Goal: Book appointment/travel/reservation

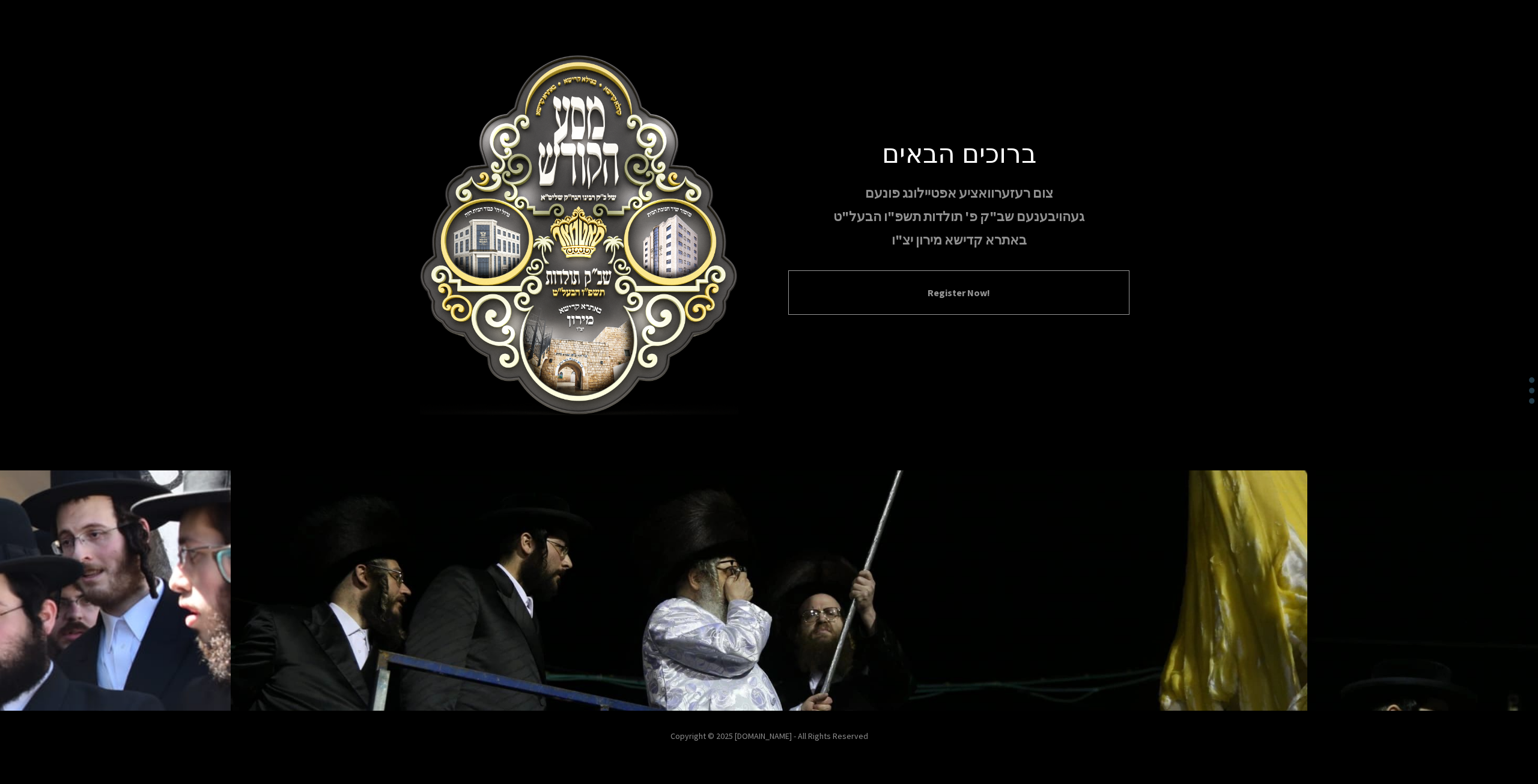
click at [995, 286] on button "Register Now!" at bounding box center [959, 292] width 311 height 14
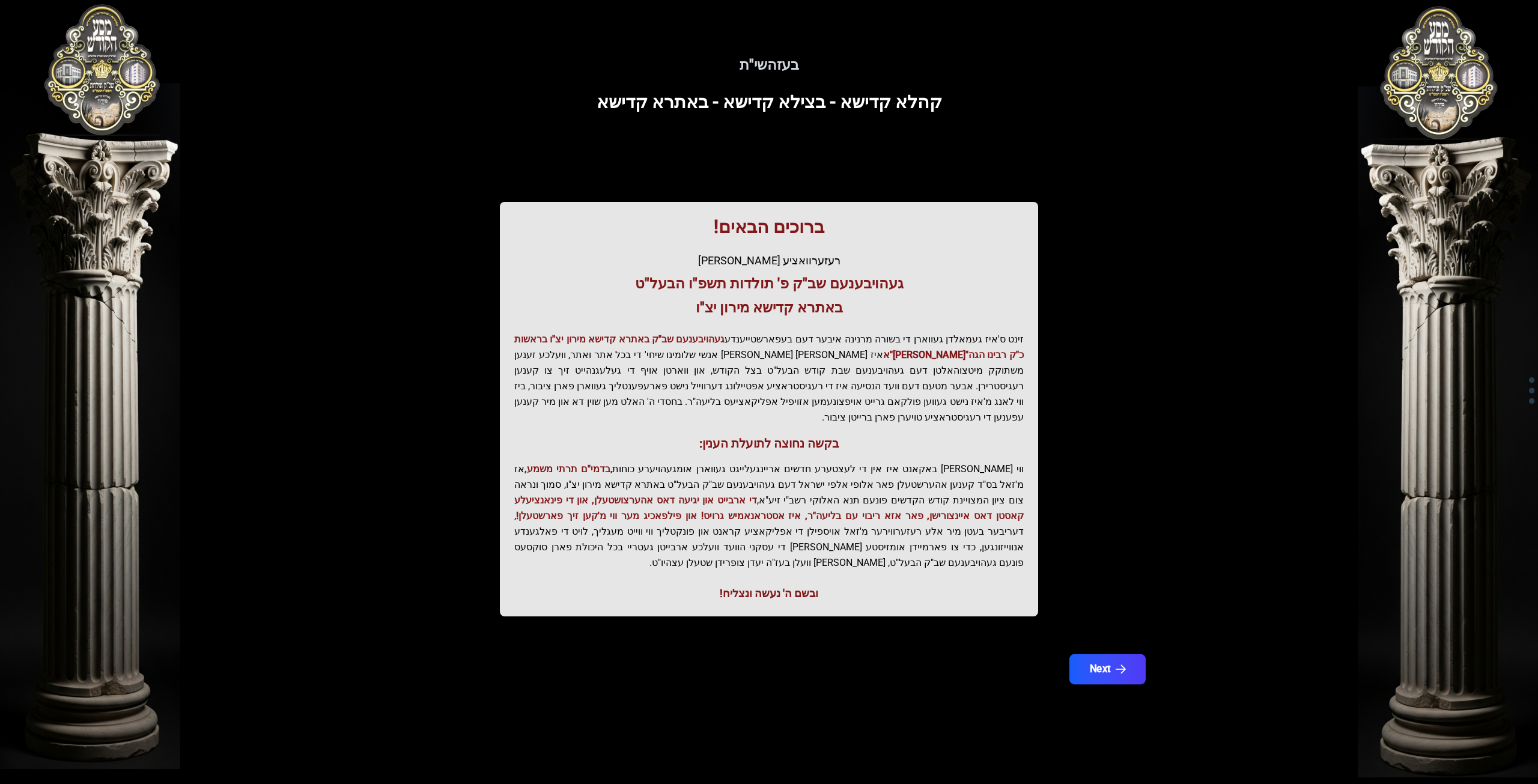
click at [1094, 654] on button "Next" at bounding box center [1108, 669] width 76 height 30
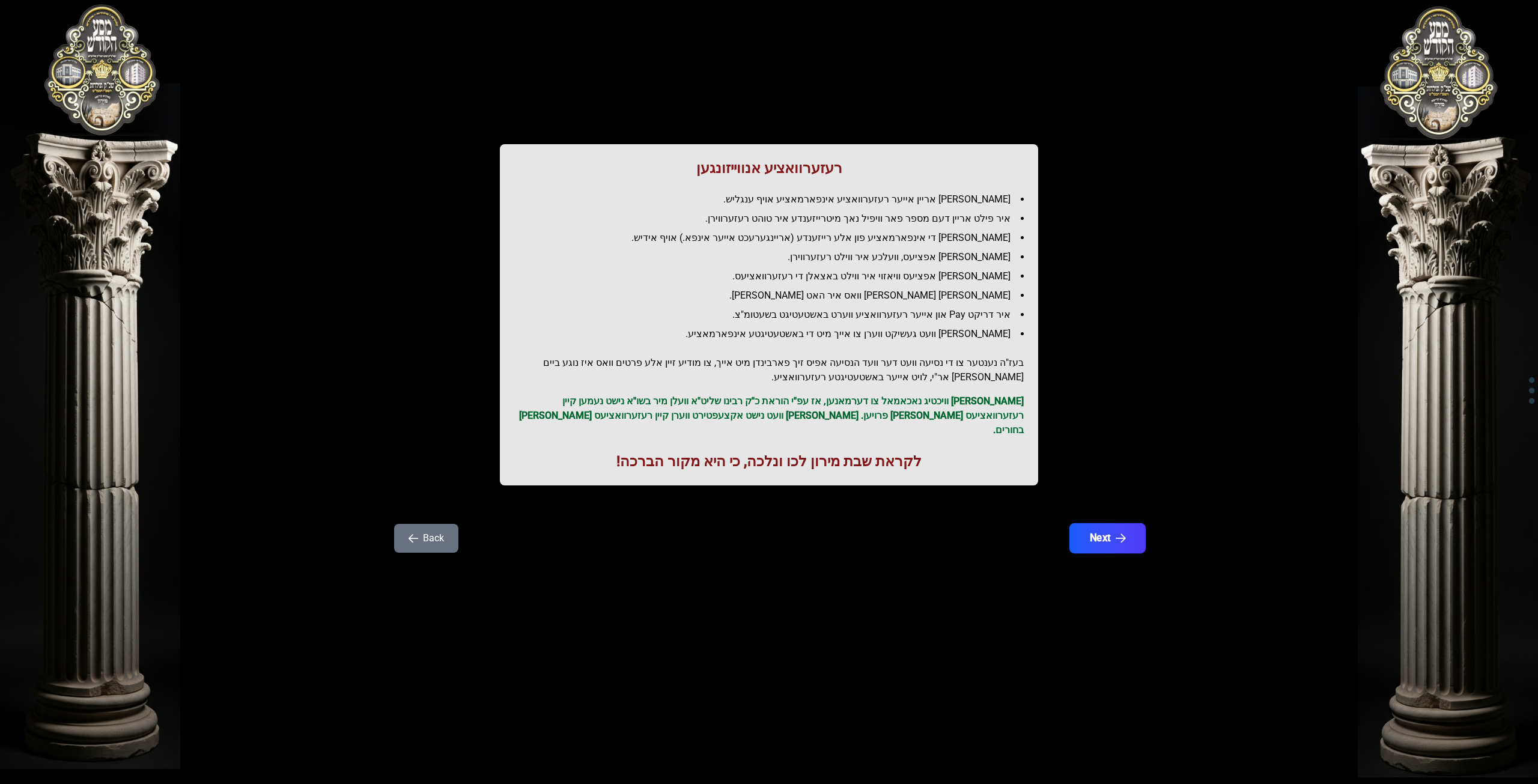
click at [1120, 535] on button "Next" at bounding box center [1108, 538] width 76 height 30
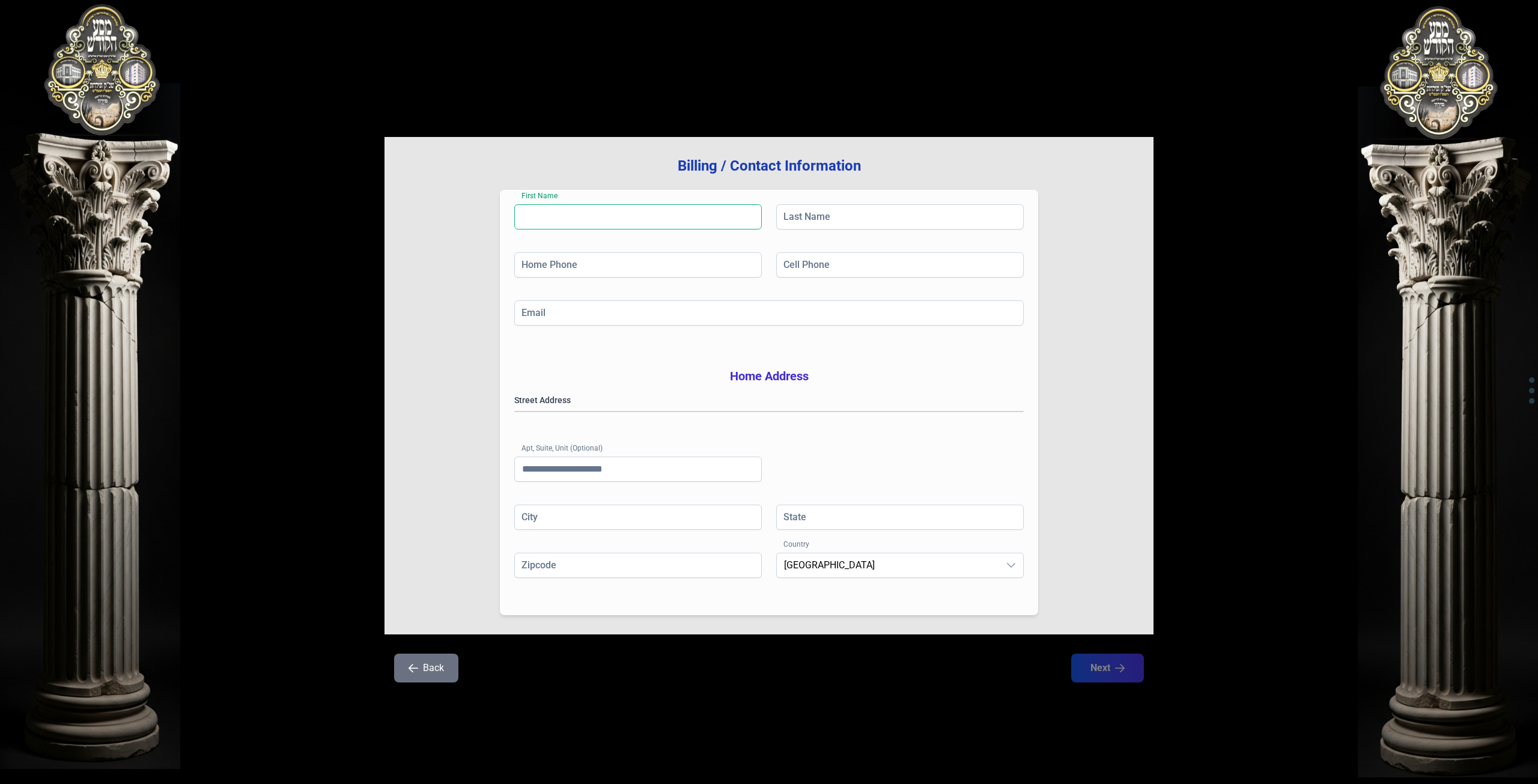
click at [605, 213] on input "First Name" at bounding box center [638, 217] width 247 height 25
click at [895, 214] on input "Last Name" at bounding box center [900, 217] width 247 height 25
click at [799, 259] on input "Cell Phone" at bounding box center [900, 265] width 247 height 25
click at [716, 264] on input "Home Phone" at bounding box center [638, 265] width 247 height 25
click at [730, 316] on input "Email" at bounding box center [769, 313] width 509 height 25
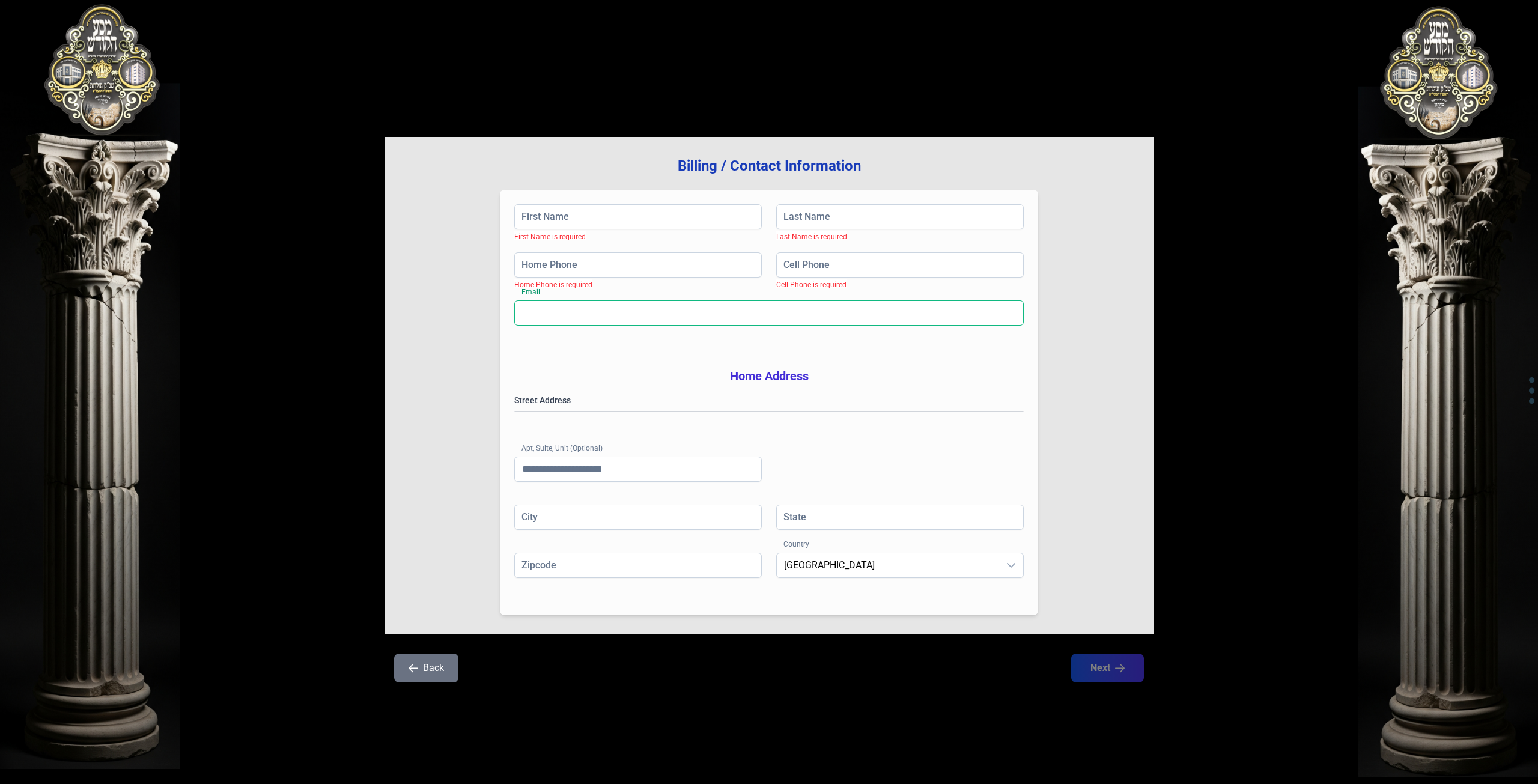
click at [789, 311] on input "Email" at bounding box center [769, 313] width 509 height 25
click at [515, 411] on gmp-place-autocomplete at bounding box center [515, 411] width 0 height 0
click at [665, 482] on input "Apt, Suite, Unit (Optional)" at bounding box center [638, 469] width 247 height 25
click at [836, 577] on span "[GEOGRAPHIC_DATA]" at bounding box center [888, 565] width 222 height 24
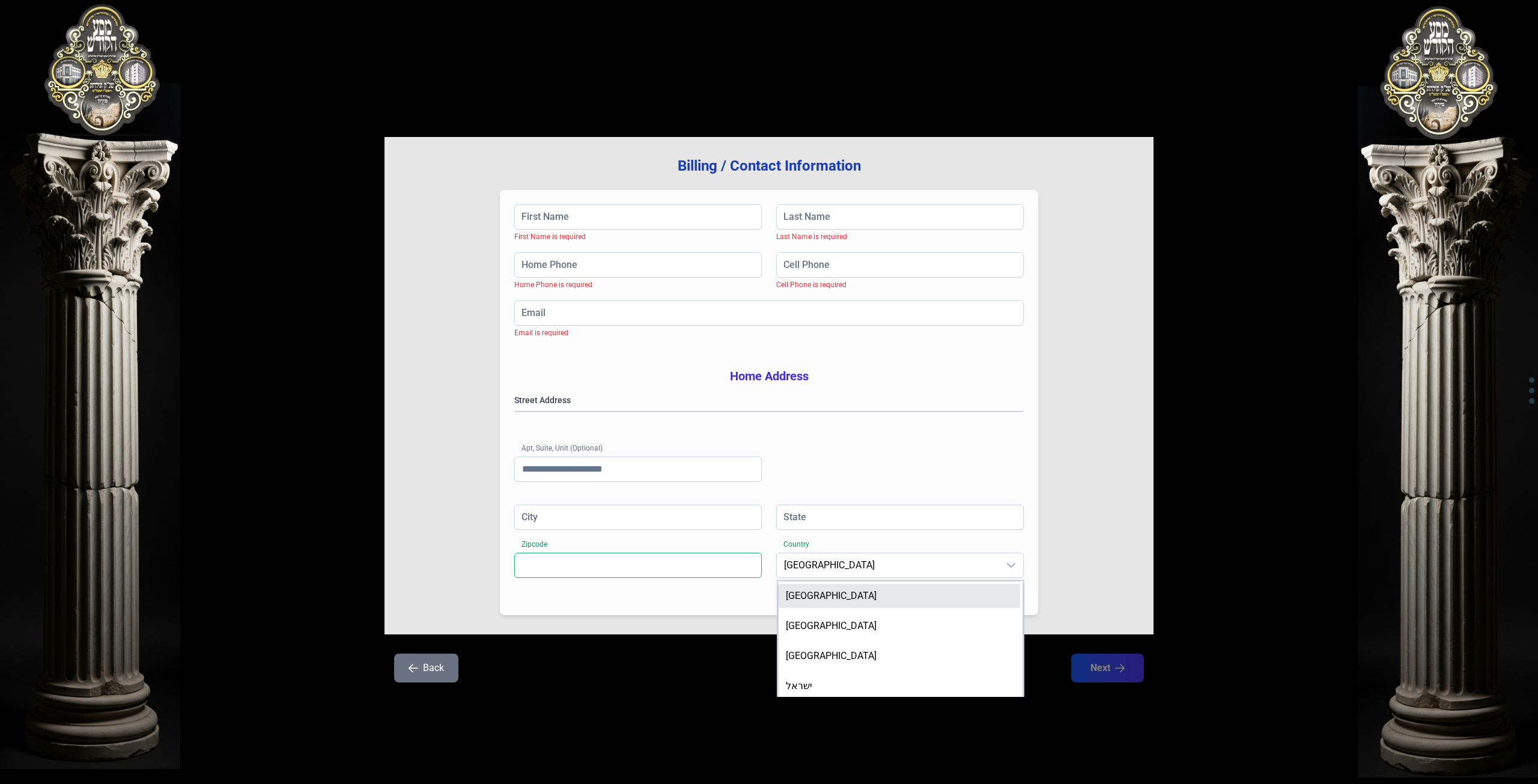
click at [707, 578] on input "Zipcode" at bounding box center [638, 565] width 247 height 25
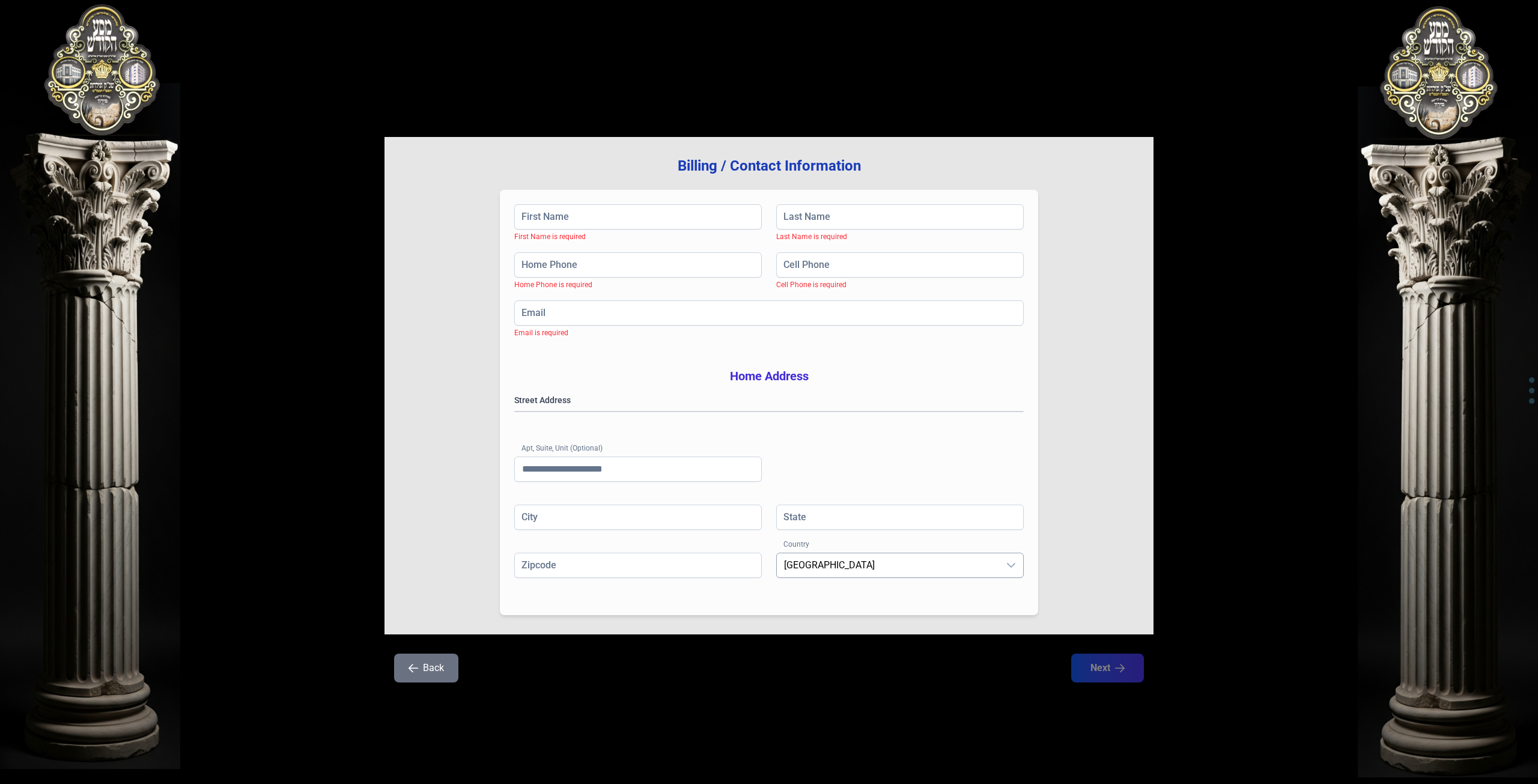
click at [838, 577] on span "[GEOGRAPHIC_DATA]" at bounding box center [888, 565] width 222 height 24
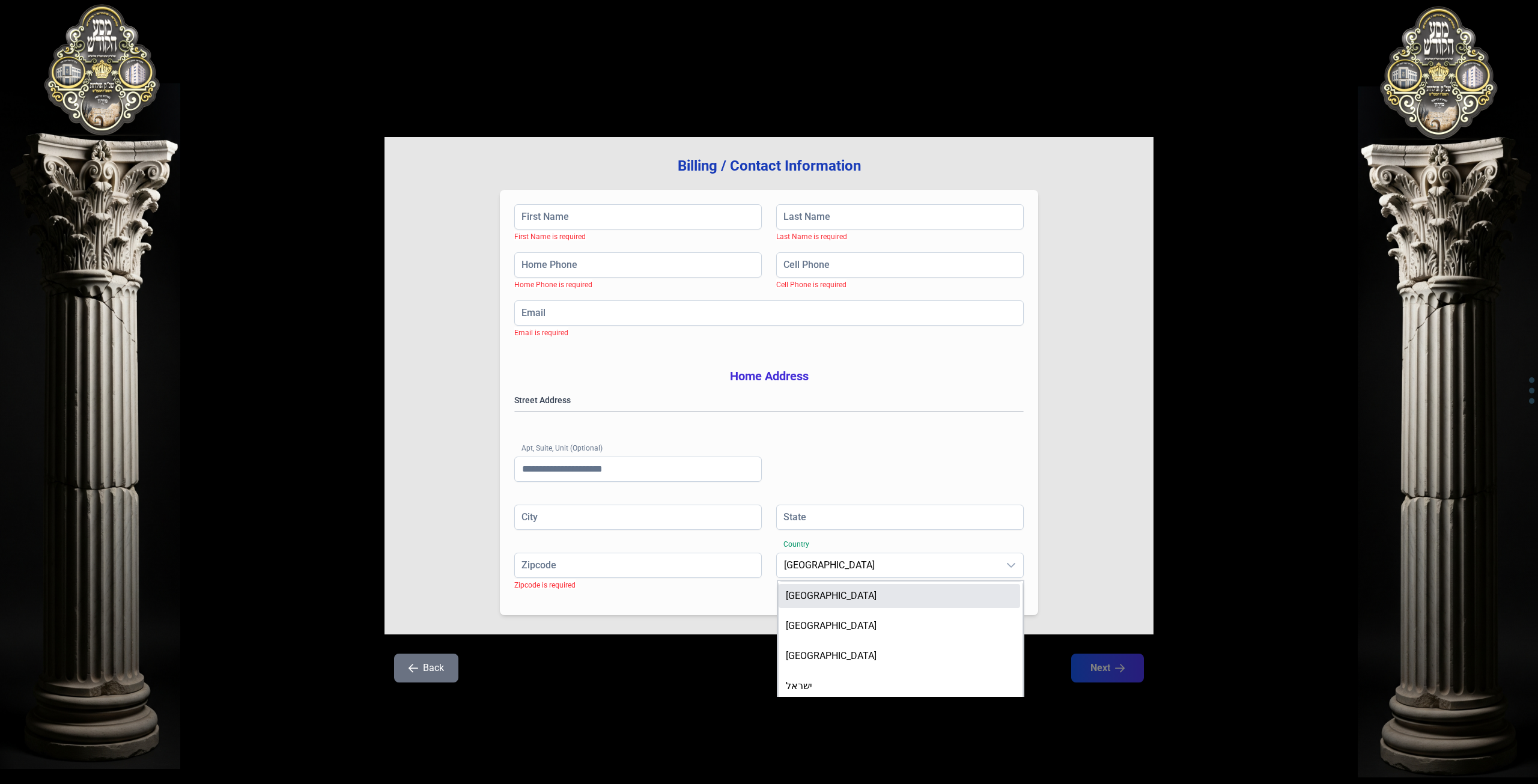
click at [1108, 550] on div "Billing / Contact Information First Name First Name is required Last Name Last …" at bounding box center [769, 386] width 769 height 497
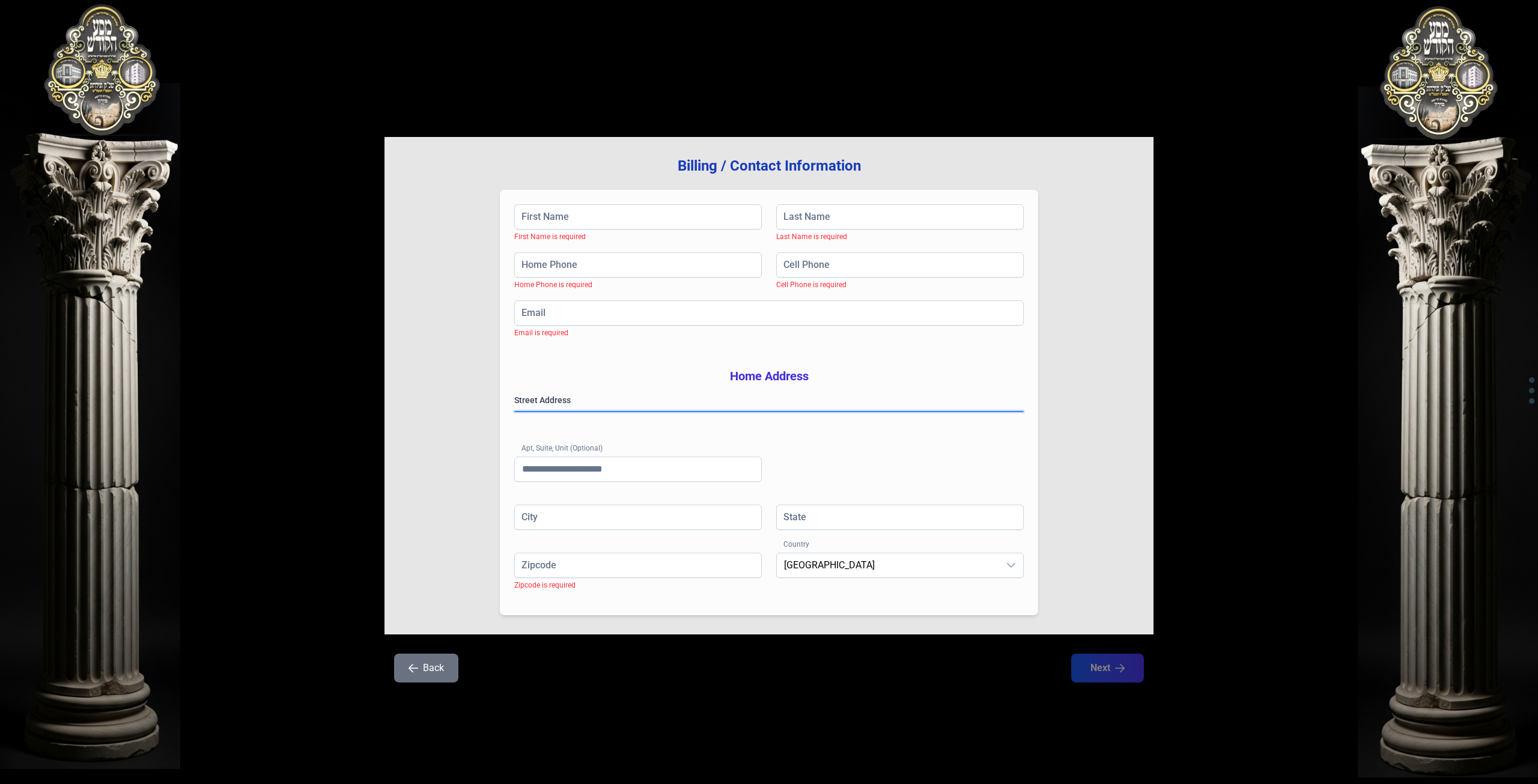
click at [515, 411] on gmp-place-autocomplete at bounding box center [515, 411] width 0 height 0
click at [1074, 403] on div "Billing / Contact Information First Name First Name is required Last Name Last …" at bounding box center [769, 386] width 769 height 497
click at [515, 411] on gmp-place-autocomplete at bounding box center [515, 411] width 0 height 0
click at [437, 682] on button "Back" at bounding box center [426, 668] width 65 height 29
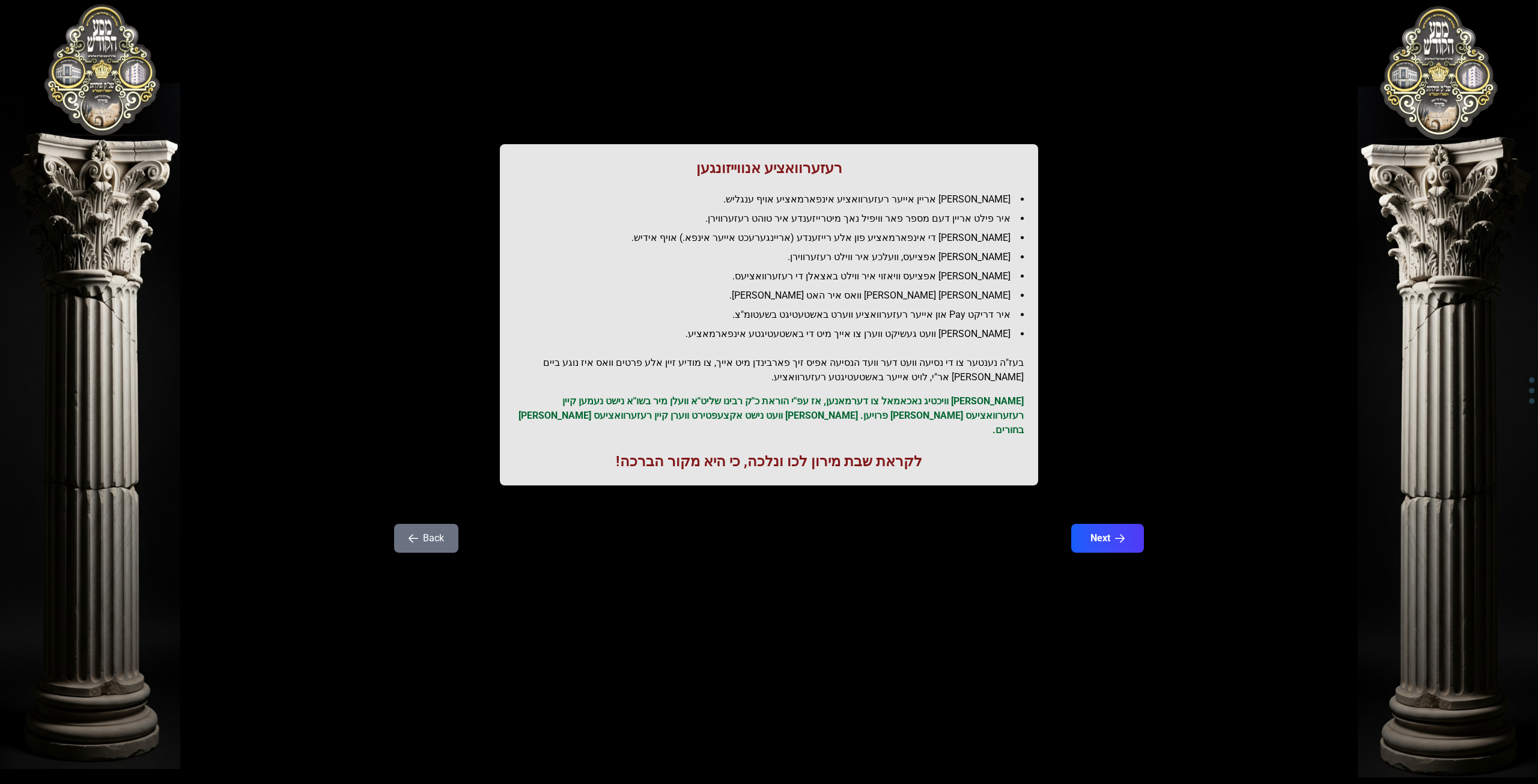
click at [774, 172] on h1 "רעזערוואציע אנווייזונגען" at bounding box center [769, 168] width 509 height 19
drag, startPoint x: 972, startPoint y: 373, endPoint x: 776, endPoint y: 384, distance: 196.3
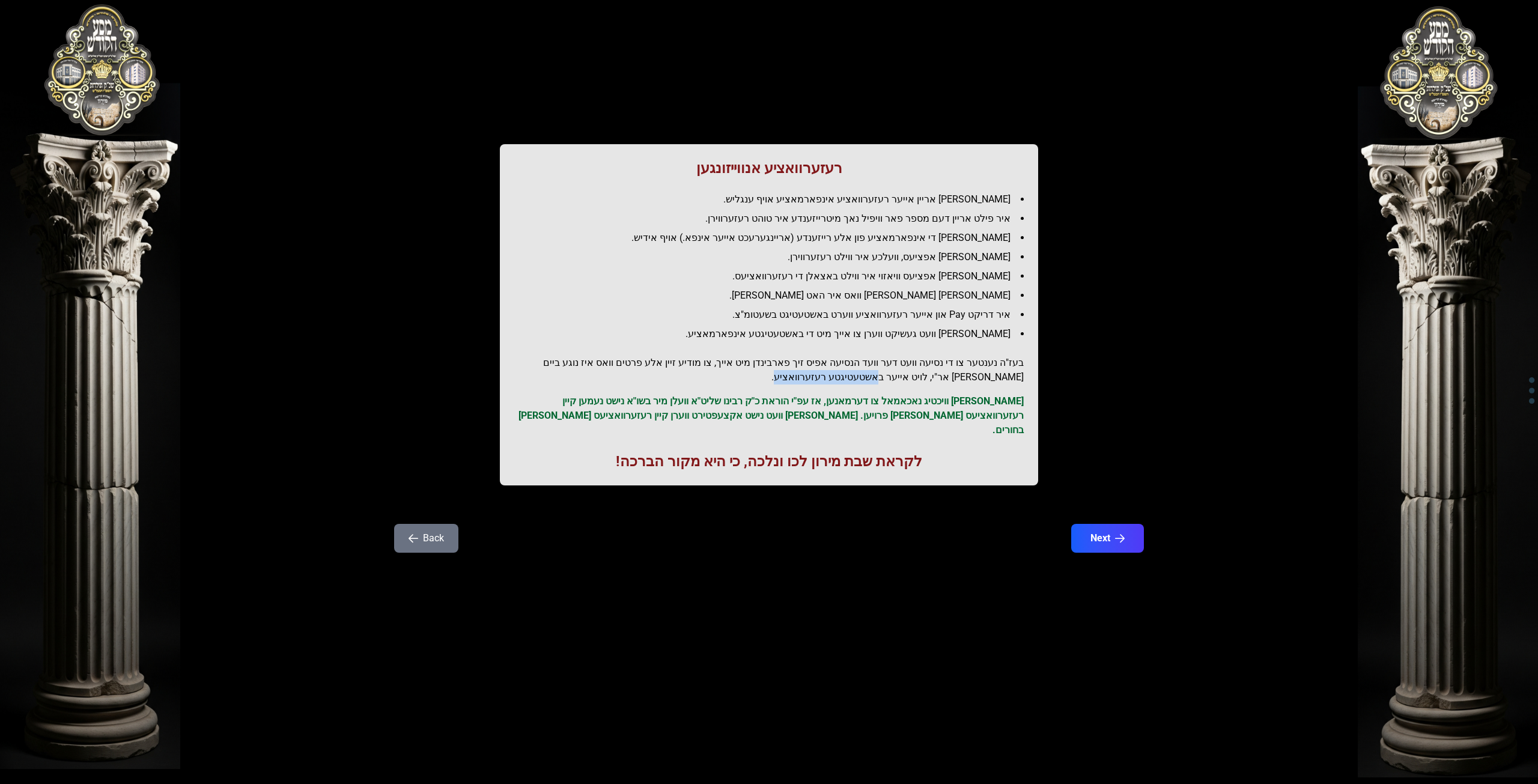
click at [776, 384] on h2 "בעז"ה נענטער צו די נסיעה וועט דער וועד הנסיעה אפיס זיך פארבינדן מיט אייך, צו מו…" at bounding box center [769, 370] width 509 height 29
drag, startPoint x: 858, startPoint y: 382, endPoint x: 925, endPoint y: 386, distance: 67.1
click at [925, 386] on div "רעזערוואציע אנווייזונגען איר לייגט אריין אייער רעזערוואציע אינפארמאציע אויף ענג…" at bounding box center [769, 314] width 538 height 341
click at [927, 385] on div "רעזערוואציע אנווייזונגען איר לייגט אריין אייער רעזערוואציע אינפארמאציע אויף ענג…" at bounding box center [769, 314] width 538 height 341
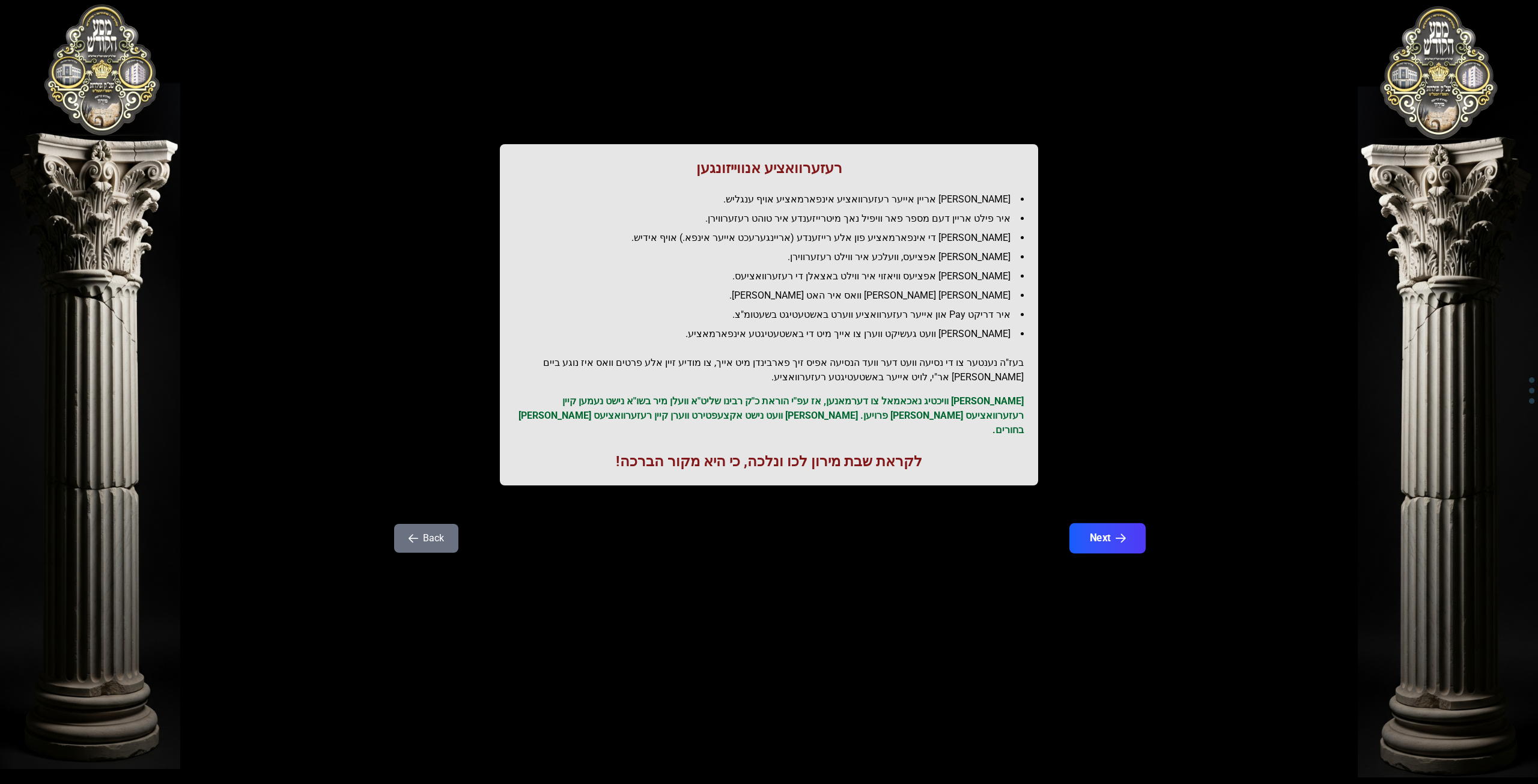
click at [1081, 523] on button "Next" at bounding box center [1108, 538] width 76 height 30
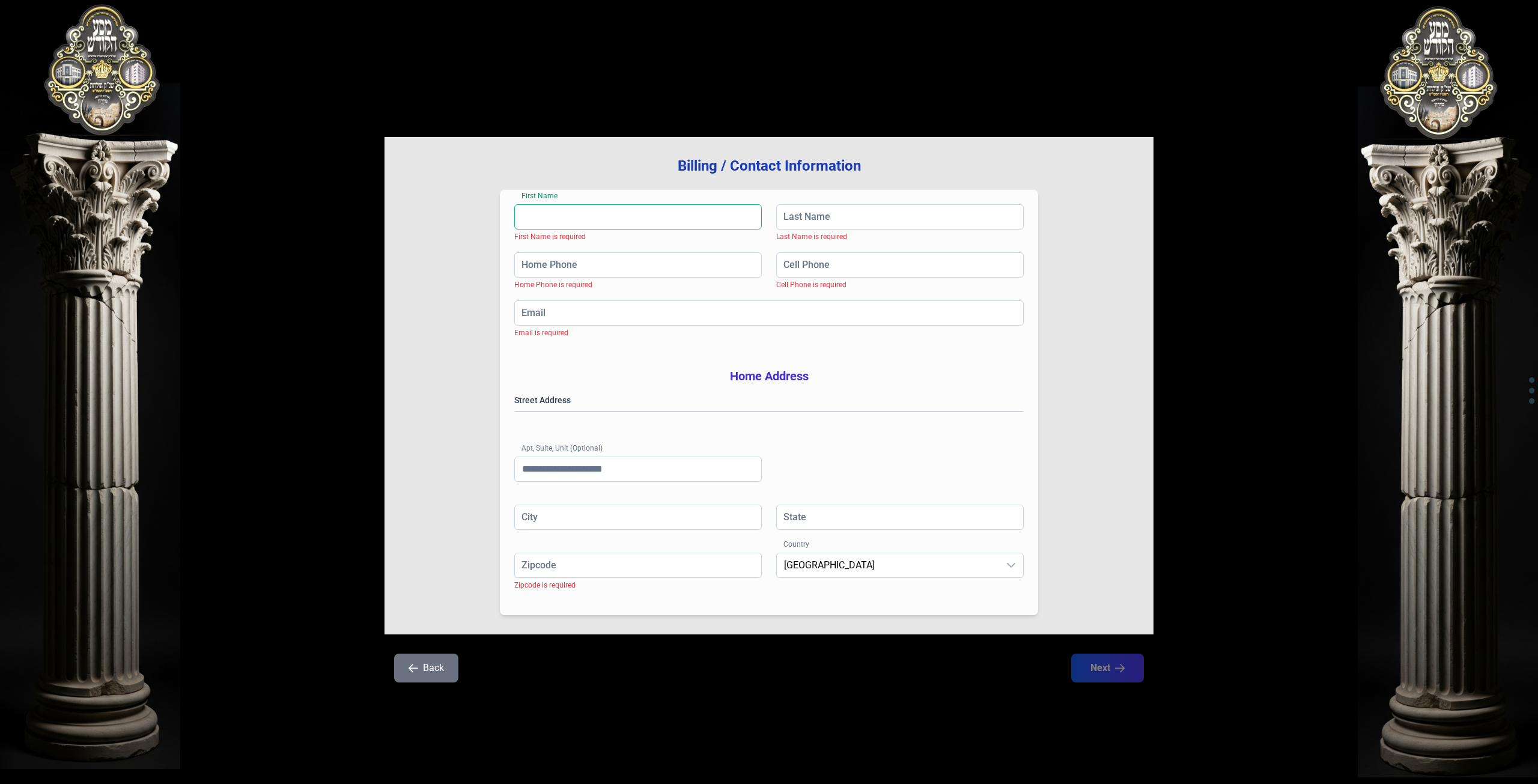
click at [583, 212] on input "First Name" at bounding box center [638, 217] width 247 height 25
type input "********"
click at [793, 225] on input "Last Name" at bounding box center [900, 217] width 247 height 25
type input "**********"
click at [653, 272] on input "Home Phone" at bounding box center [638, 265] width 247 height 25
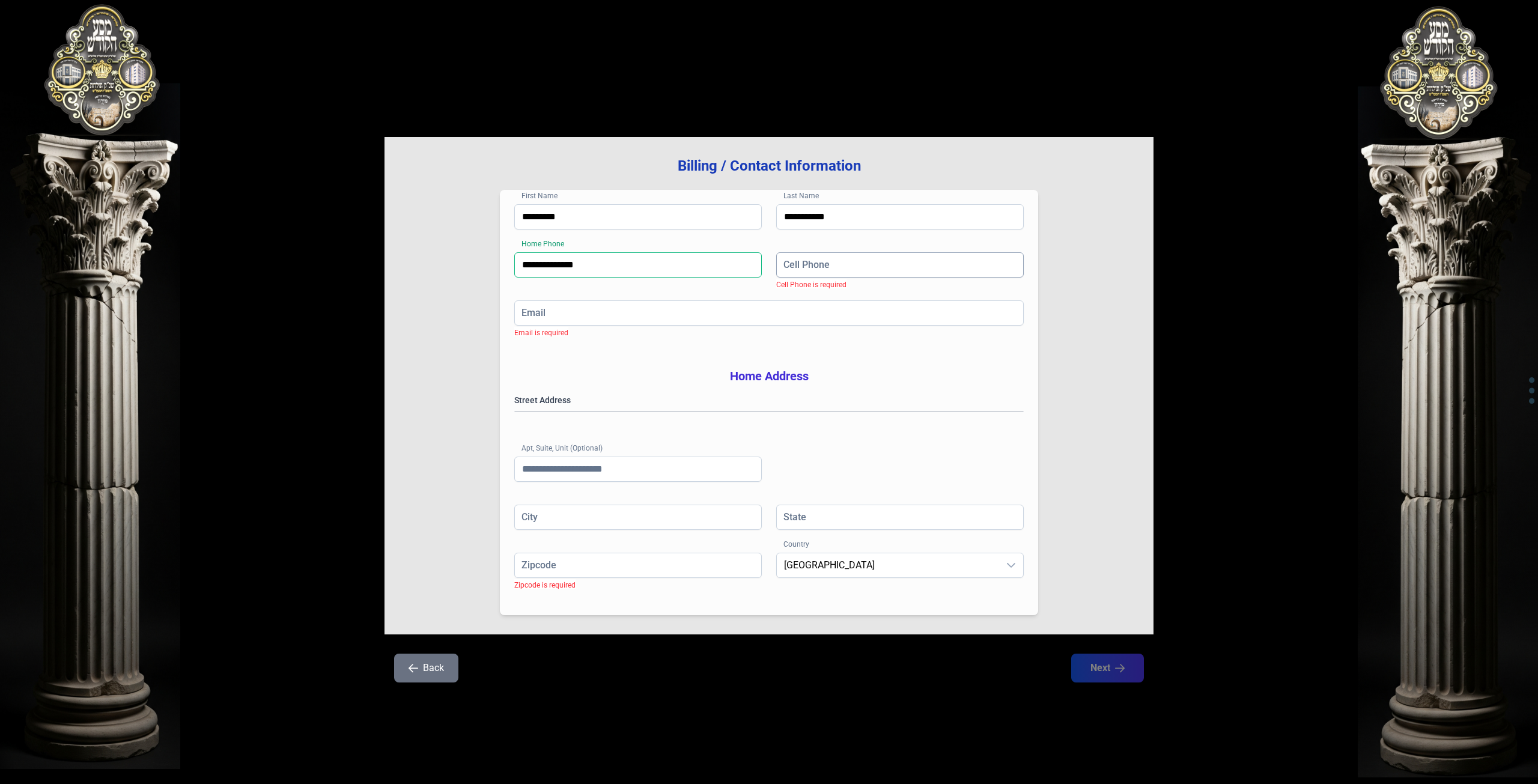
type input "**********"
click at [784, 269] on input "Cell Phone" at bounding box center [900, 265] width 247 height 25
type input "**********"
click at [706, 309] on input "Email" at bounding box center [769, 313] width 509 height 25
type input "**********"
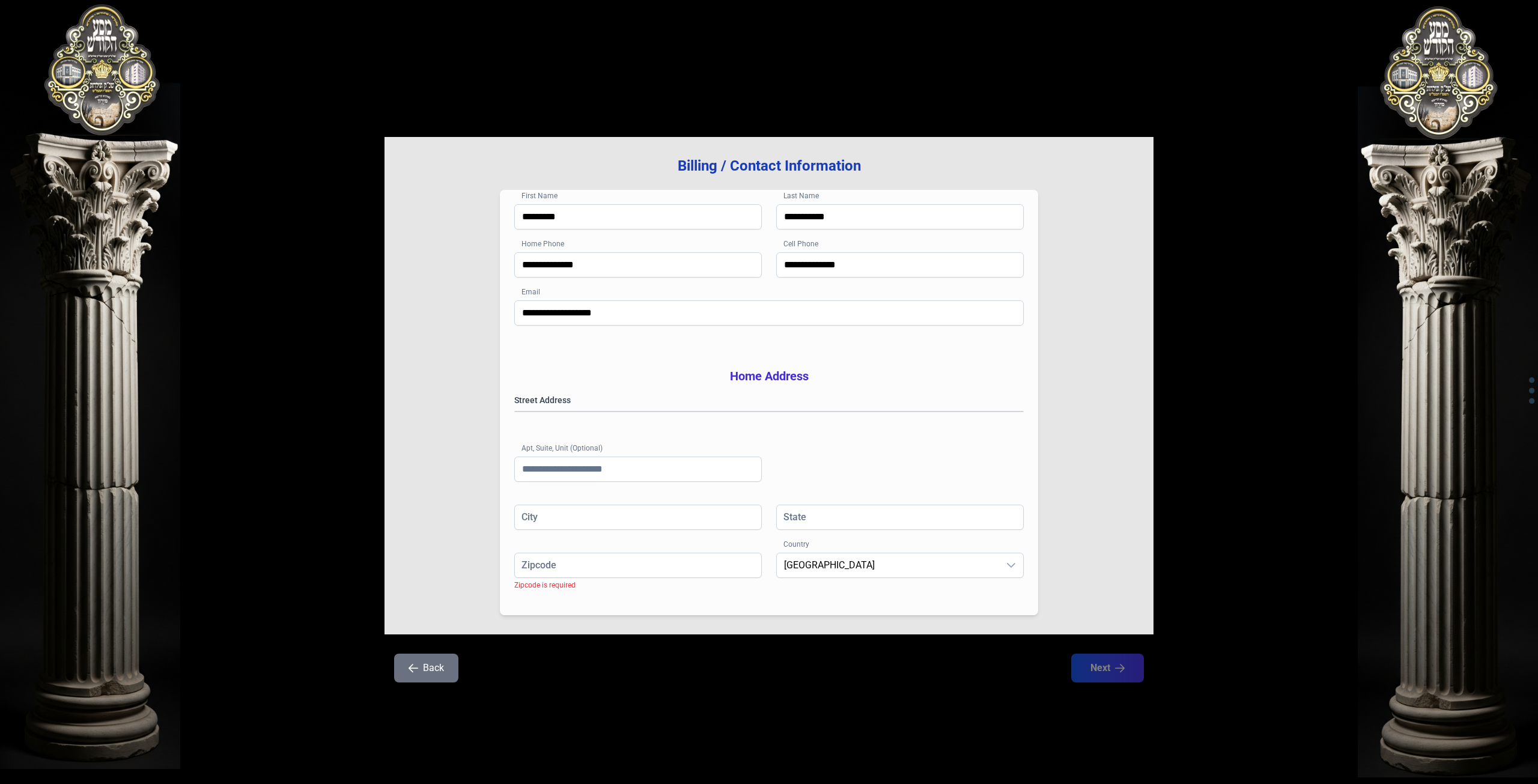
click at [618, 441] on div "Street Address [GEOGRAPHIC_DATA] (Optional)" at bounding box center [769, 449] width 509 height 110
click at [515, 411] on gmp-place-autocomplete at bounding box center [515, 411] width 0 height 0
type input "**********"
type input "**"
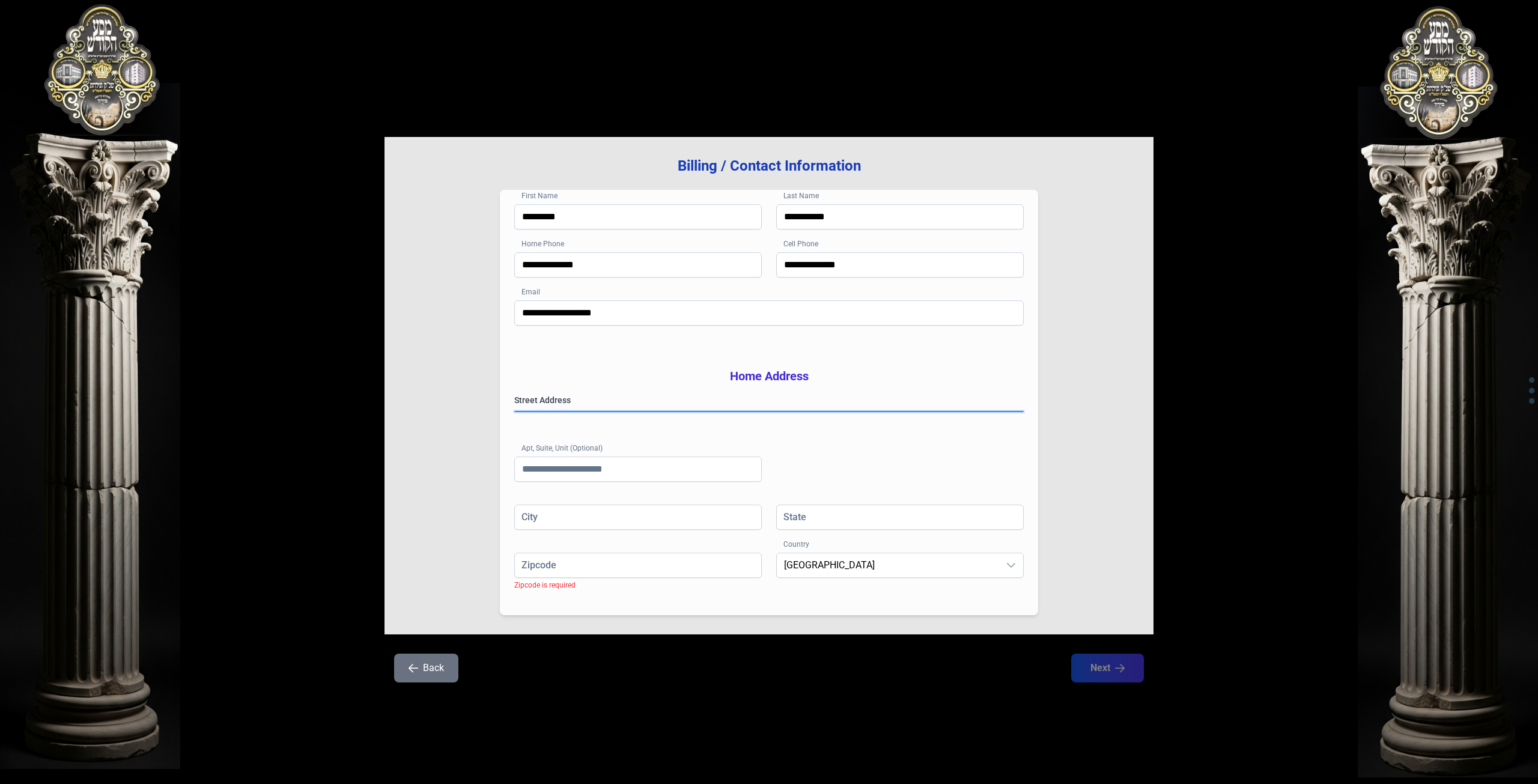
type input "*****"
click at [623, 482] on input "Apt, Suite, Unit (Optional)" at bounding box center [638, 469] width 247 height 25
click at [1125, 683] on button "Next" at bounding box center [1108, 668] width 76 height 30
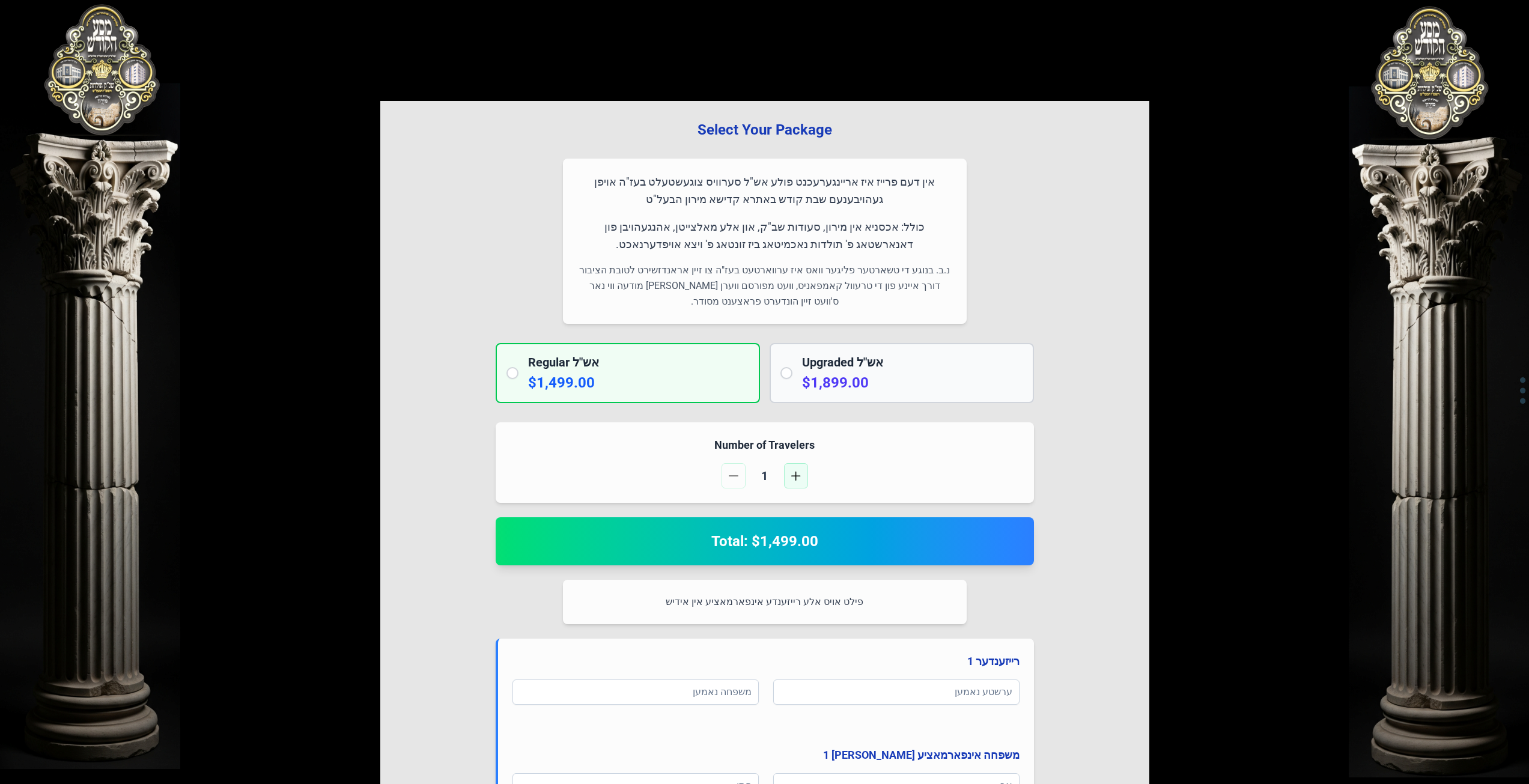
click at [789, 471] on button "button" at bounding box center [796, 475] width 24 height 25
click at [734, 473] on span "button" at bounding box center [733, 475] width 9 height 9
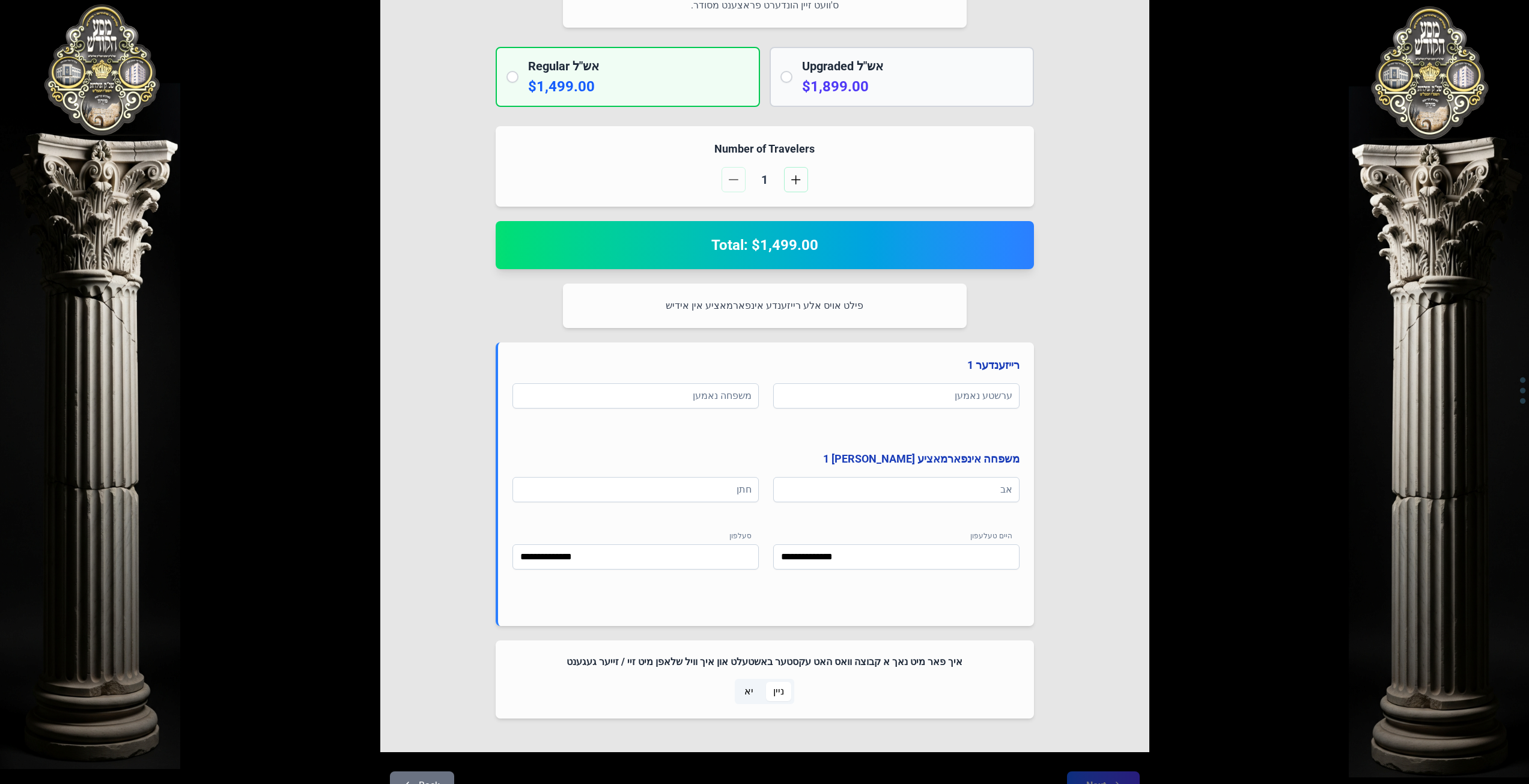
scroll to position [301, 0]
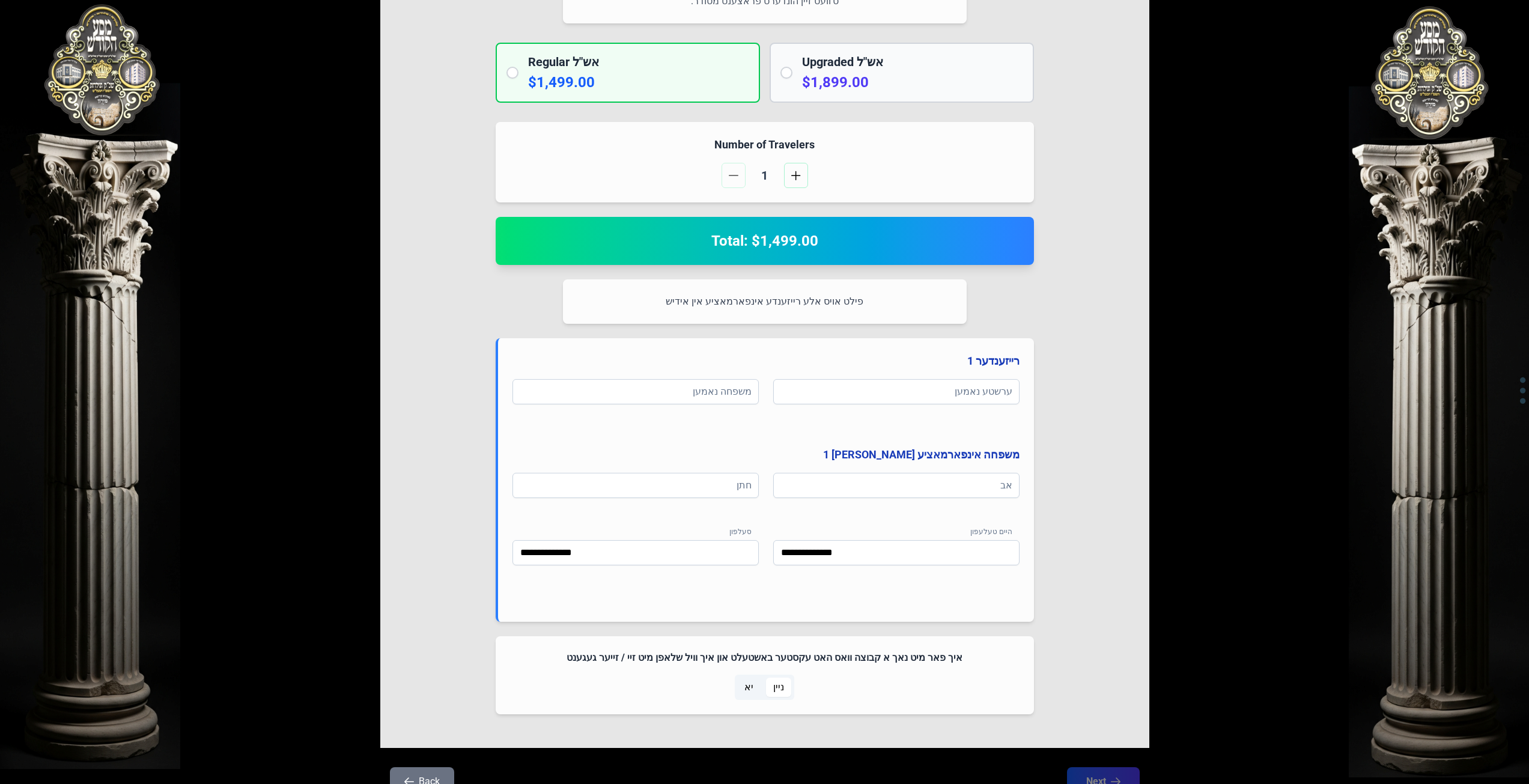
click at [754, 691] on span "יא" at bounding box center [749, 687] width 23 height 19
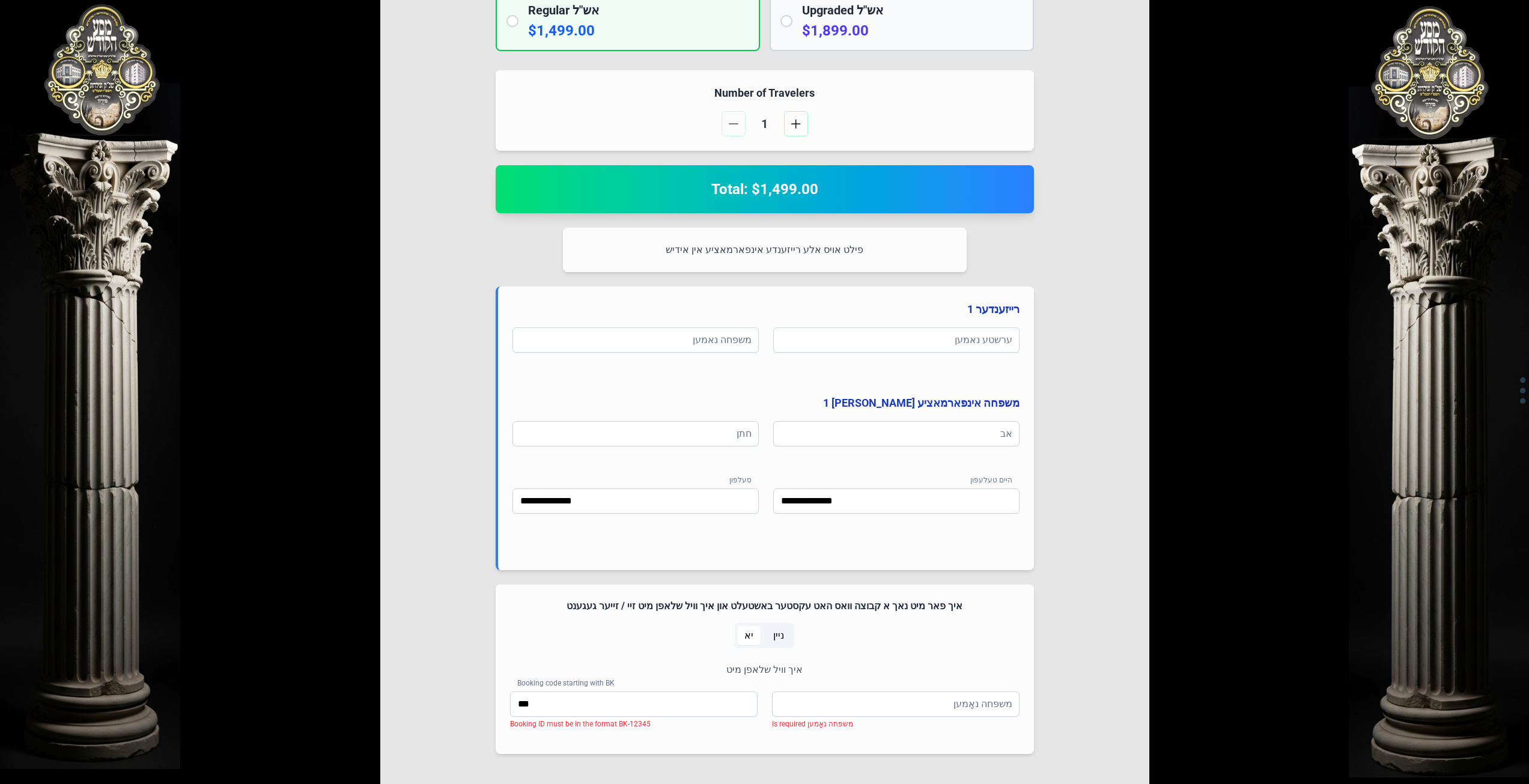
scroll to position [420, 0]
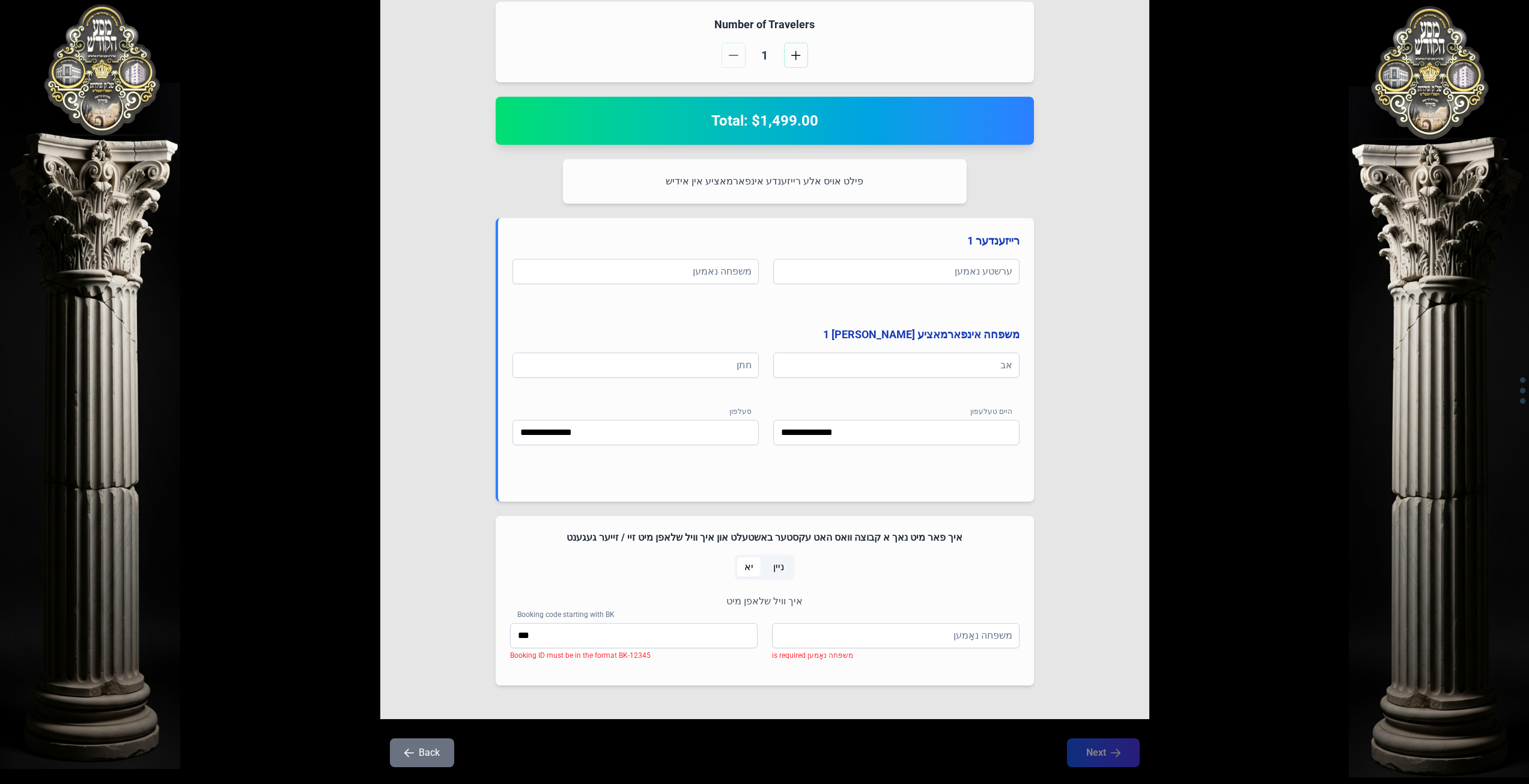
click at [782, 572] on span "ניין" at bounding box center [778, 567] width 11 height 14
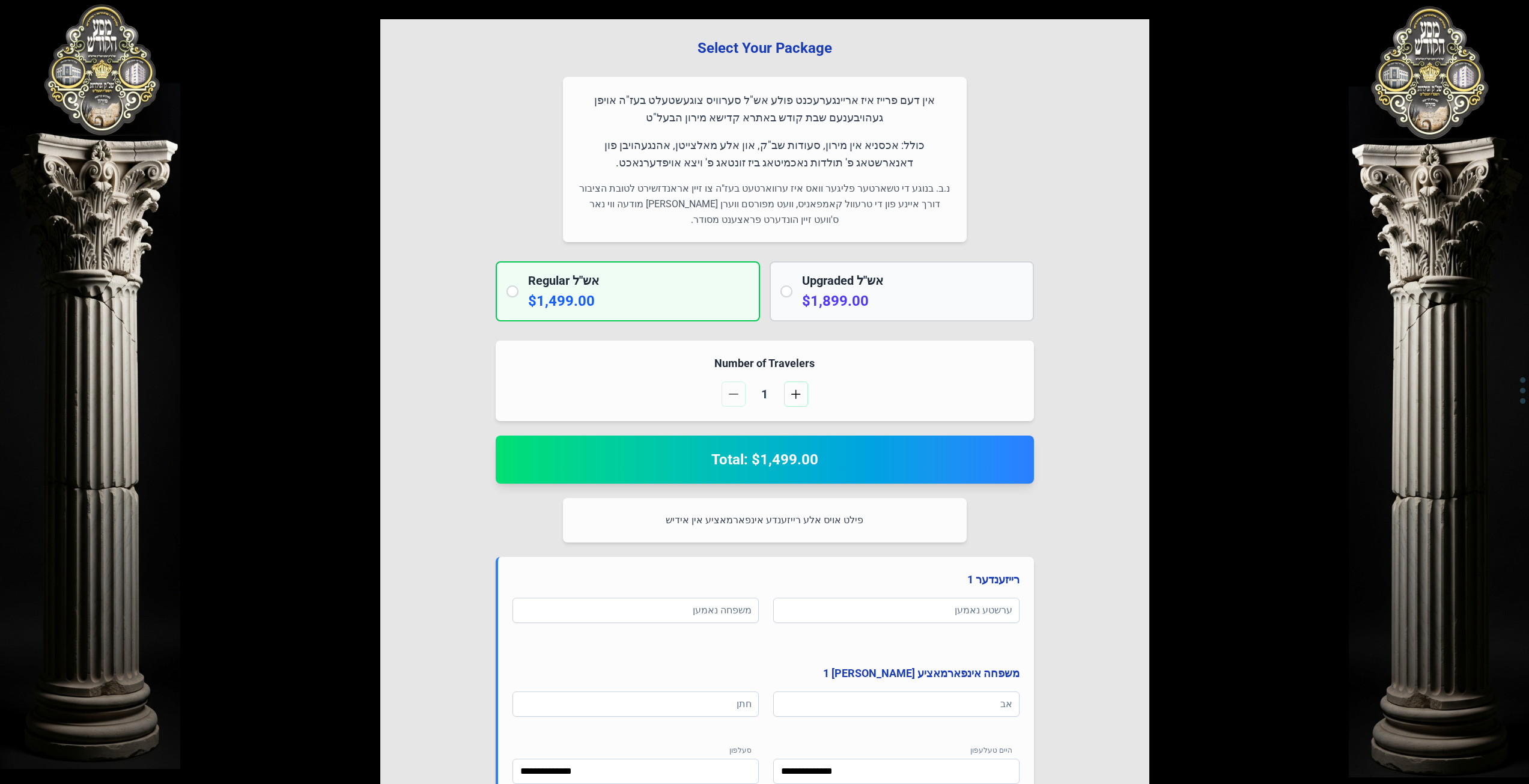
scroll to position [55, 0]
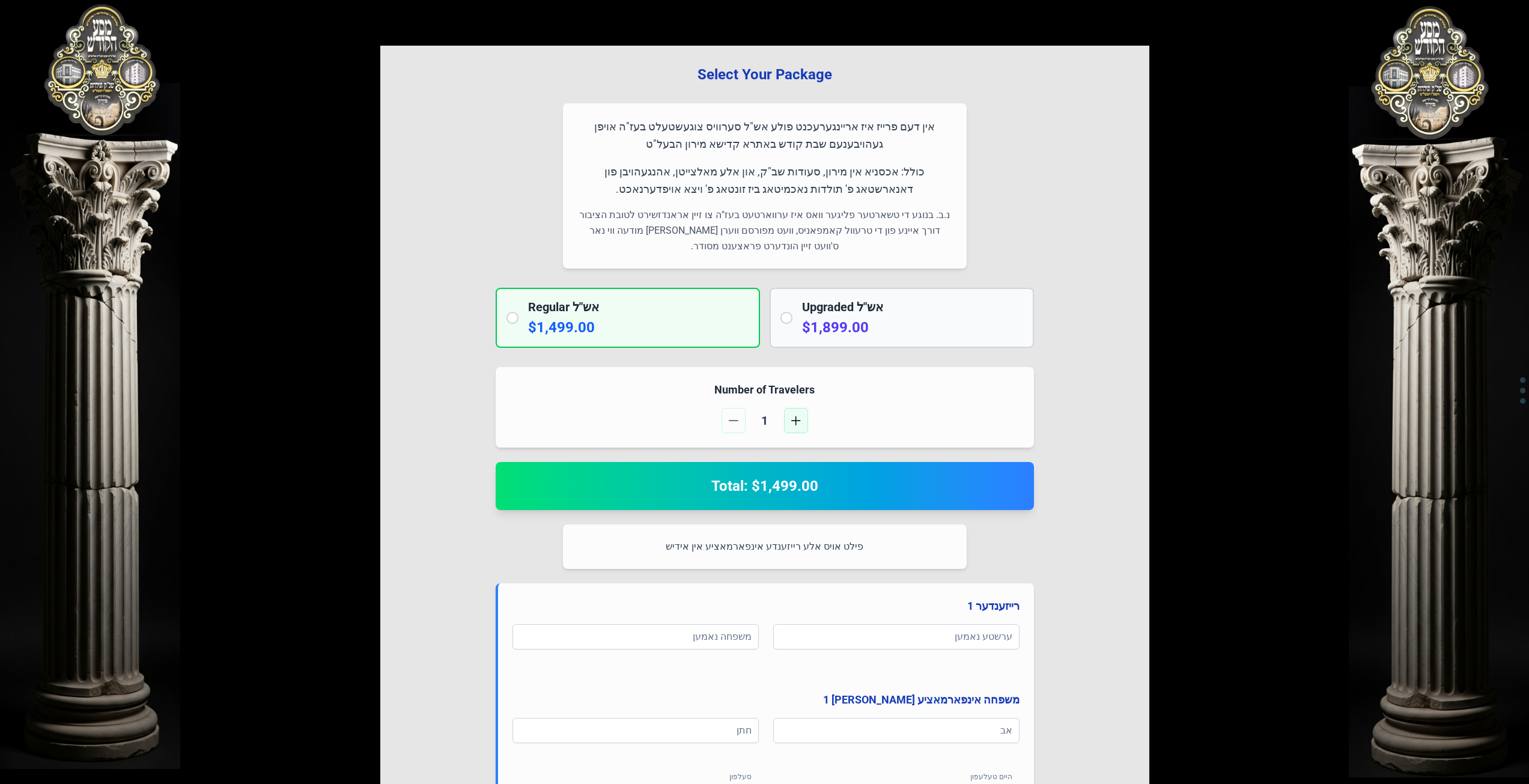
click at [799, 419] on span "button" at bounding box center [796, 420] width 9 height 9
click at [727, 425] on button "button" at bounding box center [733, 420] width 24 height 25
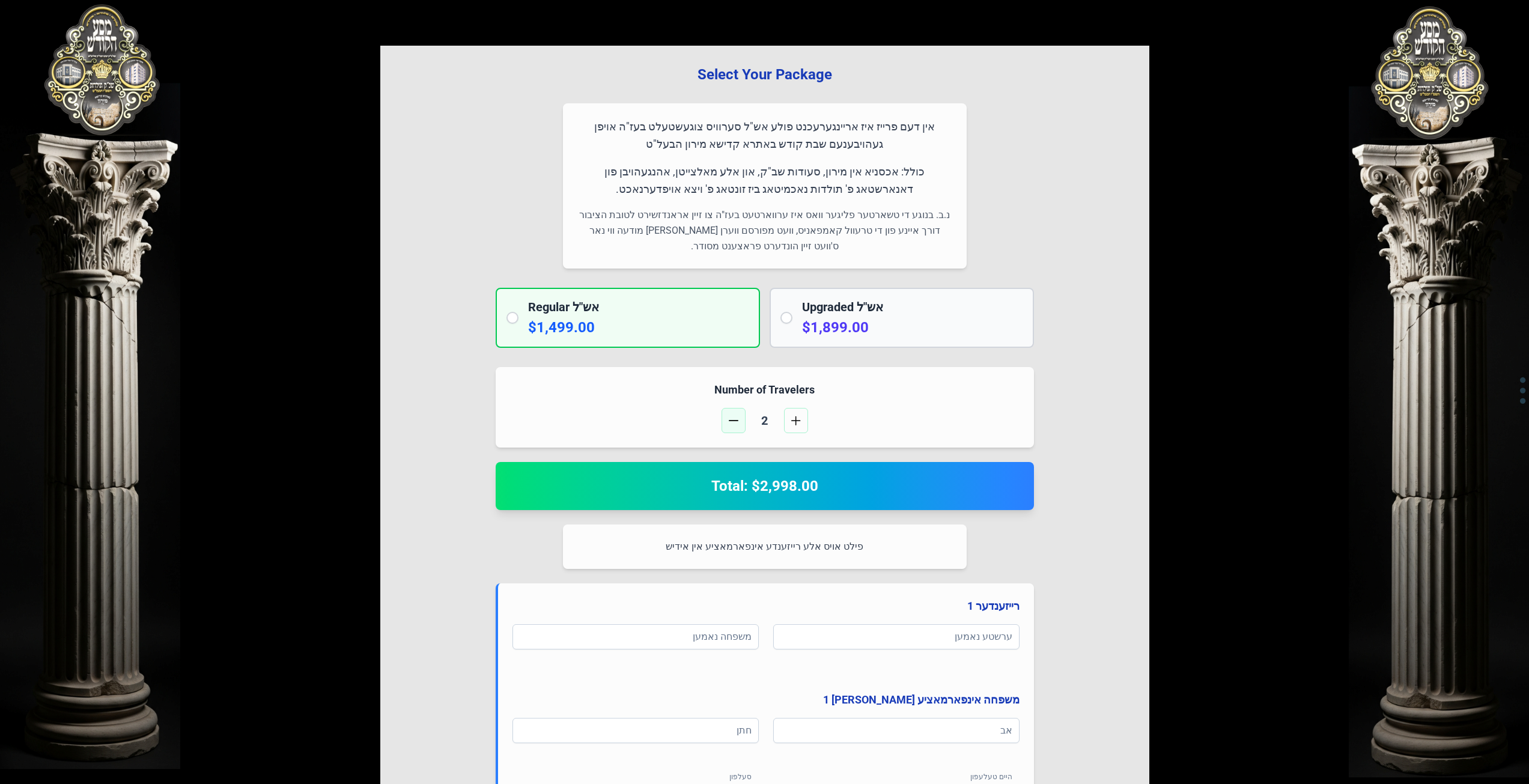
click at [727, 425] on button "button" at bounding box center [733, 420] width 24 height 25
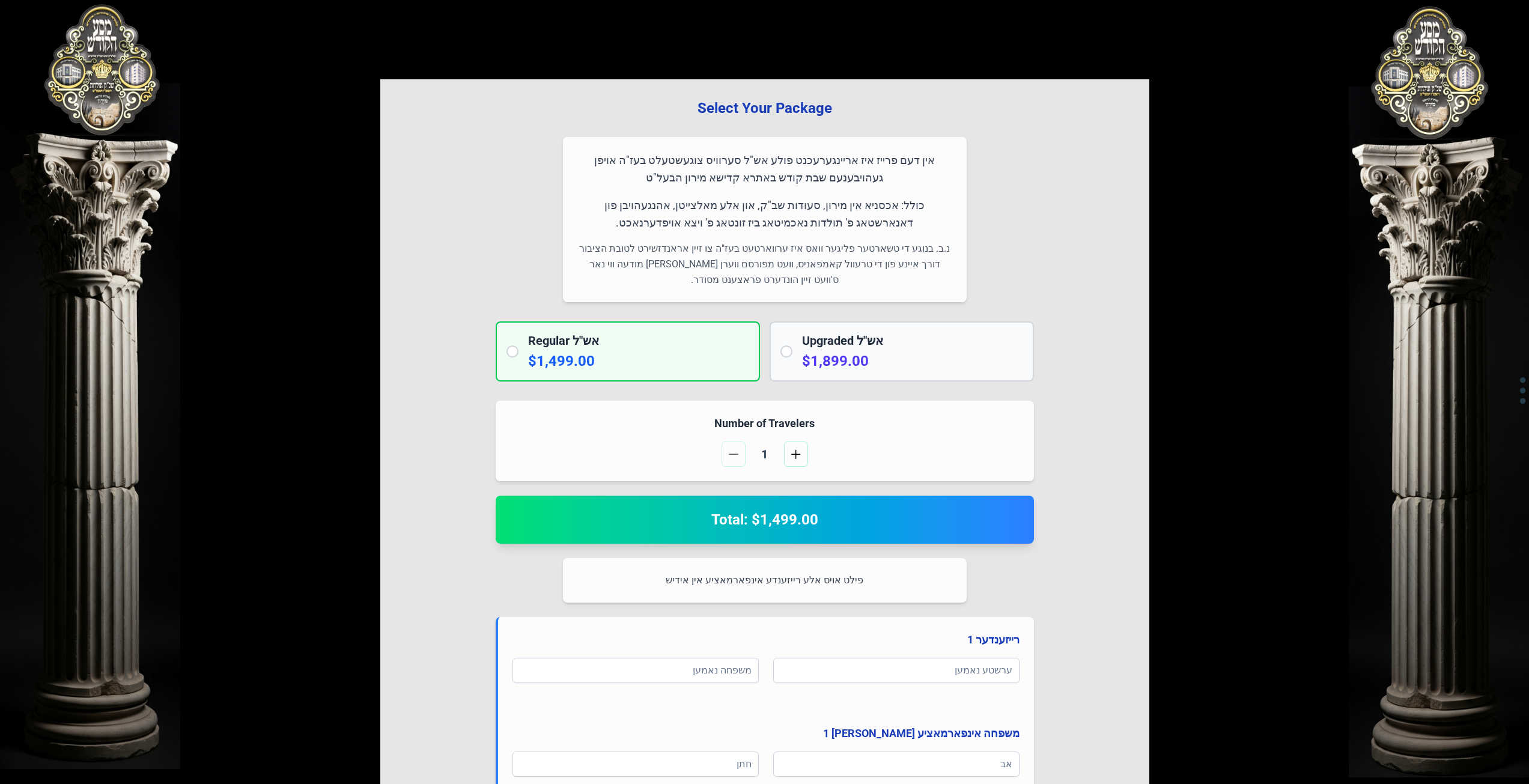
scroll to position [0, 0]
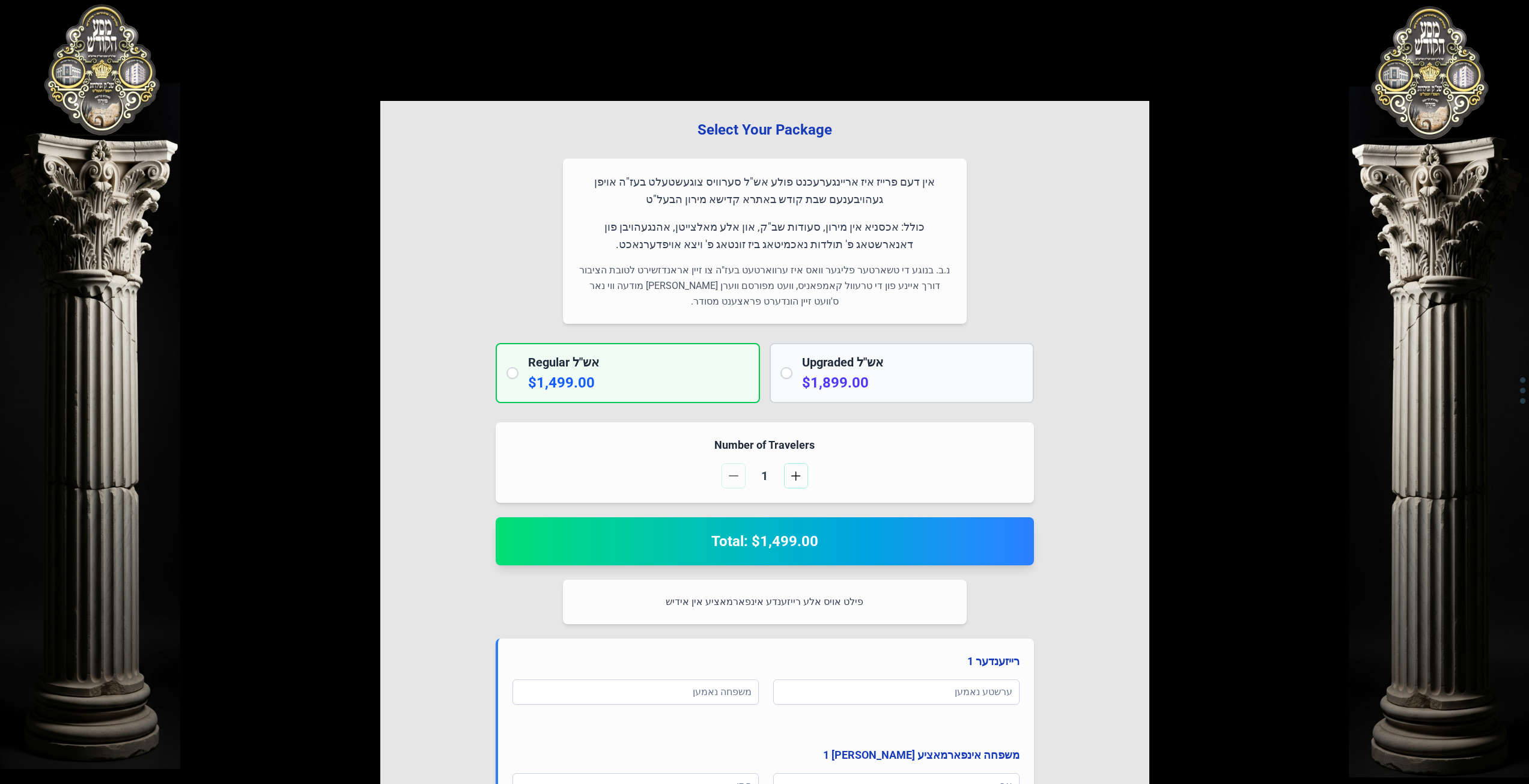
click at [780, 376] on p-radio-button at bounding box center [786, 373] width 12 height 12
click at [755, 245] on p "כולל: אכסניא אין מירון, סעודות שב"ק, און אלע מאלצייטן, אהנגעהויבן פון דאנארשטאג…" at bounding box center [765, 235] width 375 height 36
click at [759, 245] on p "כולל: אכסניא אין מירון, סעודות שב"ק, און אלע מאלצייטן, אהנגעהויבן פון דאנארשטאג…" at bounding box center [765, 235] width 375 height 36
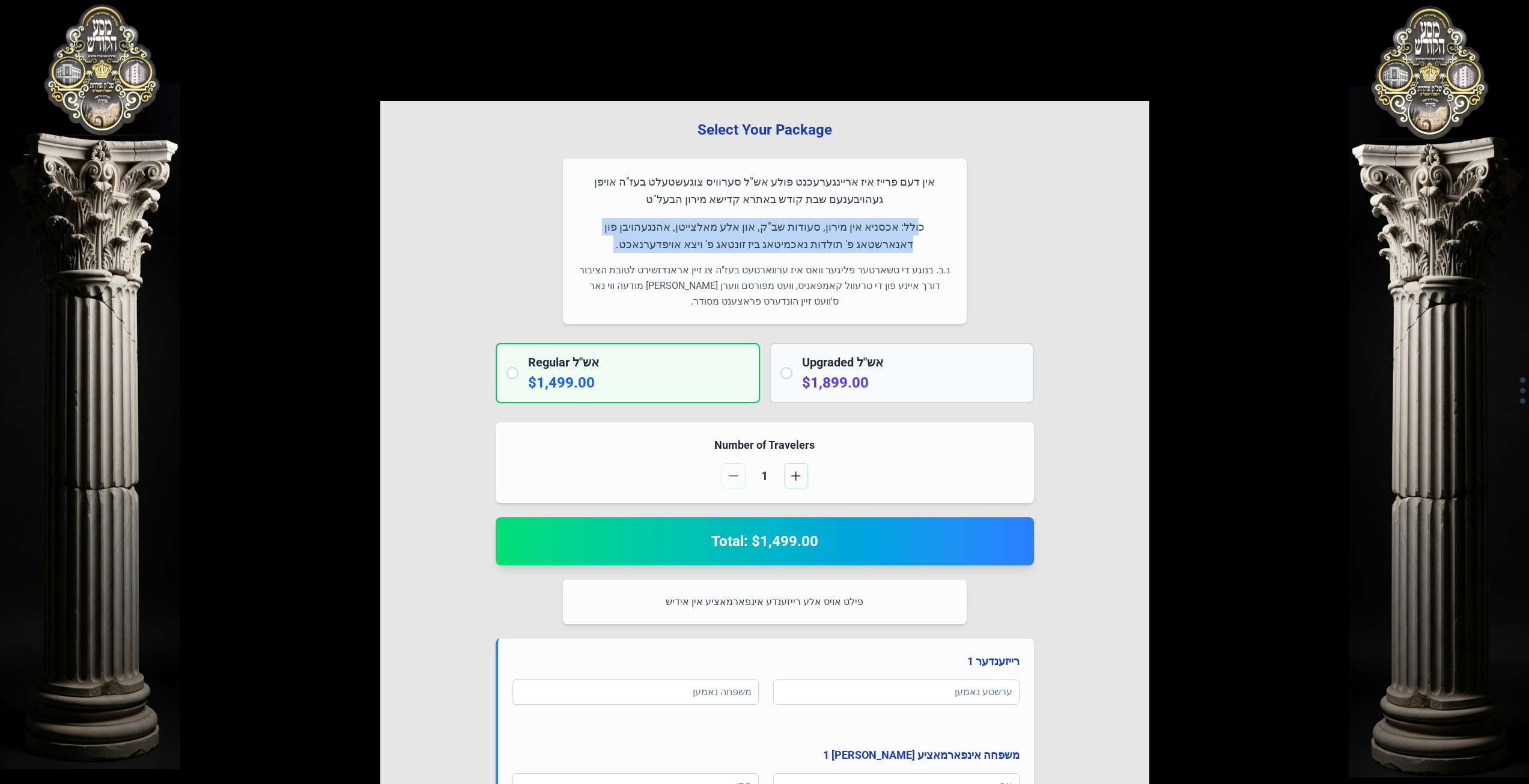
click at [665, 247] on p "כולל: אכסניא אין מירון, סעודות שב"ק, און אלע מאלצייטן, אהנגעהויבן פון דאנארשטאג…" at bounding box center [765, 235] width 375 height 36
drag, startPoint x: 659, startPoint y: 245, endPoint x: 948, endPoint y: 223, distance: 289.8
click at [953, 192] on div "אין דעם פרייז איז אריינגערעכנט פולע אש"ל סערוויס צוגעשטעלט בעז"ה אויפן געהויבענ…" at bounding box center [765, 241] width 403 height 165
click at [712, 309] on p "נ.ב. בנוגע די טשארטער פליגער וואס איז ערווארטעט בעז"ה צו זיין אראנדזשירט לטובת …" at bounding box center [765, 286] width 375 height 47
click at [687, 364] on h2 "Regular אש"ל" at bounding box center [638, 362] width 221 height 17
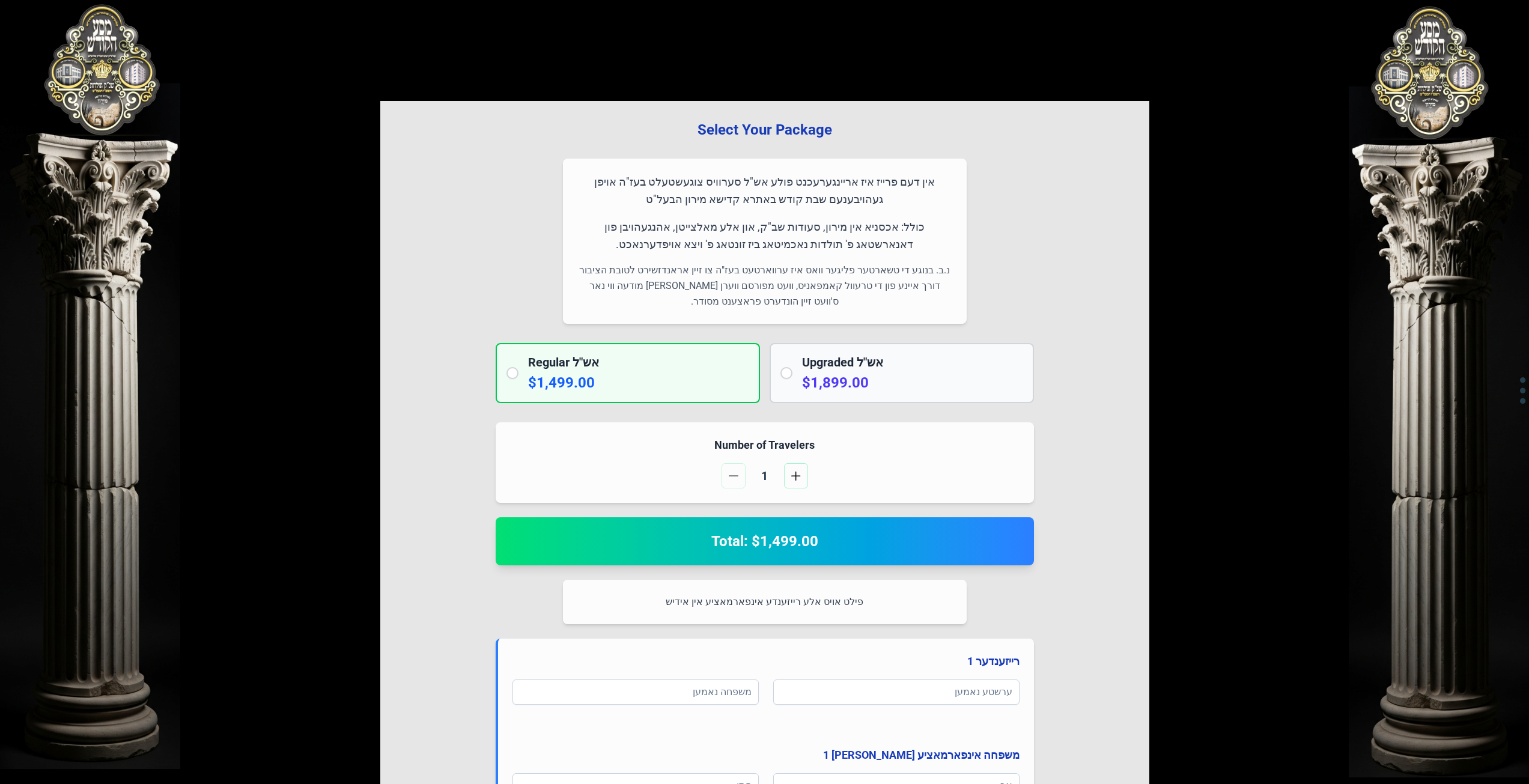
click at [711, 399] on div "Regular אש"ל $1,499.00" at bounding box center [628, 373] width 264 height 60
click at [789, 473] on button "button" at bounding box center [796, 475] width 24 height 25
click at [737, 474] on span "button" at bounding box center [733, 475] width 9 height 9
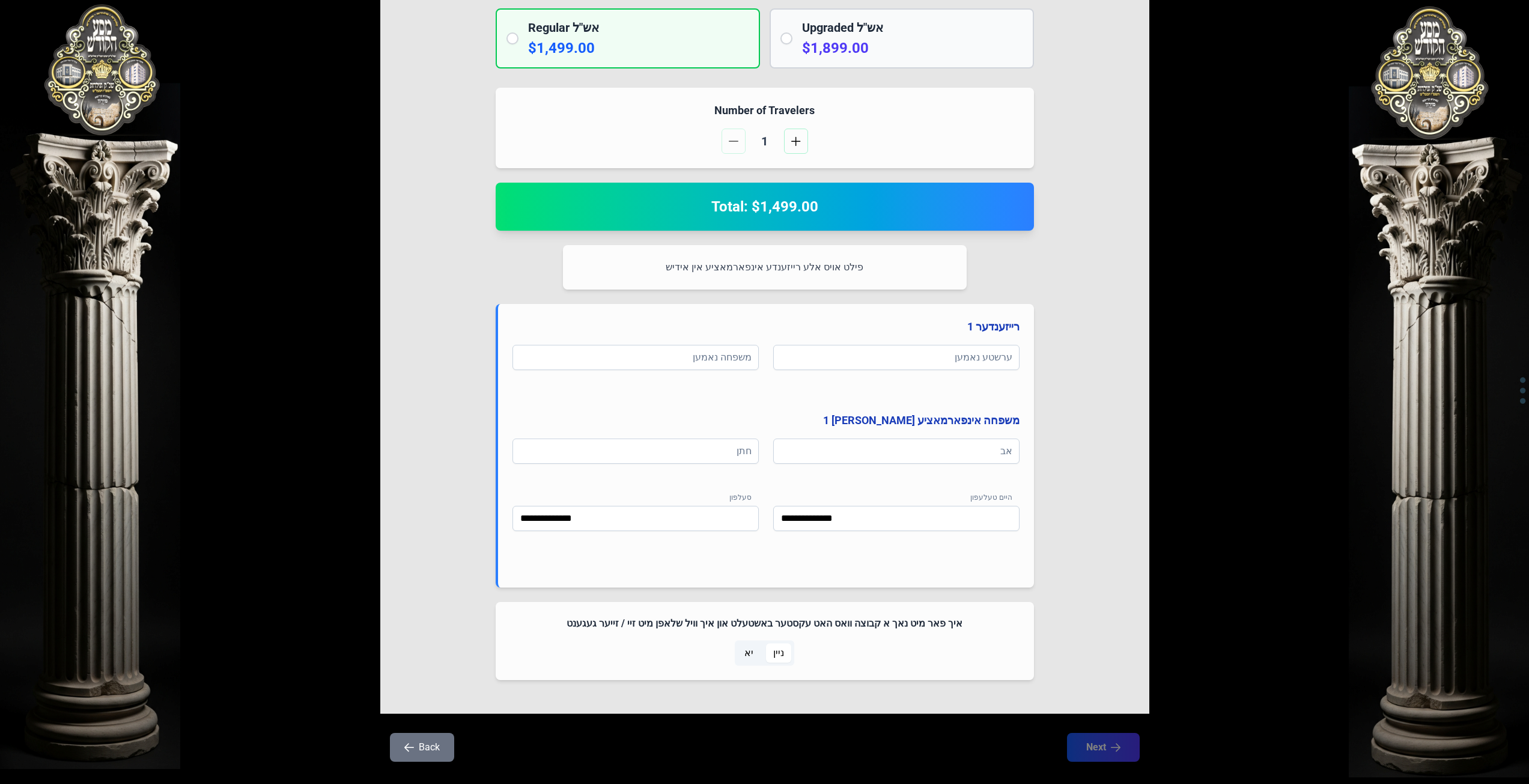
scroll to position [356, 0]
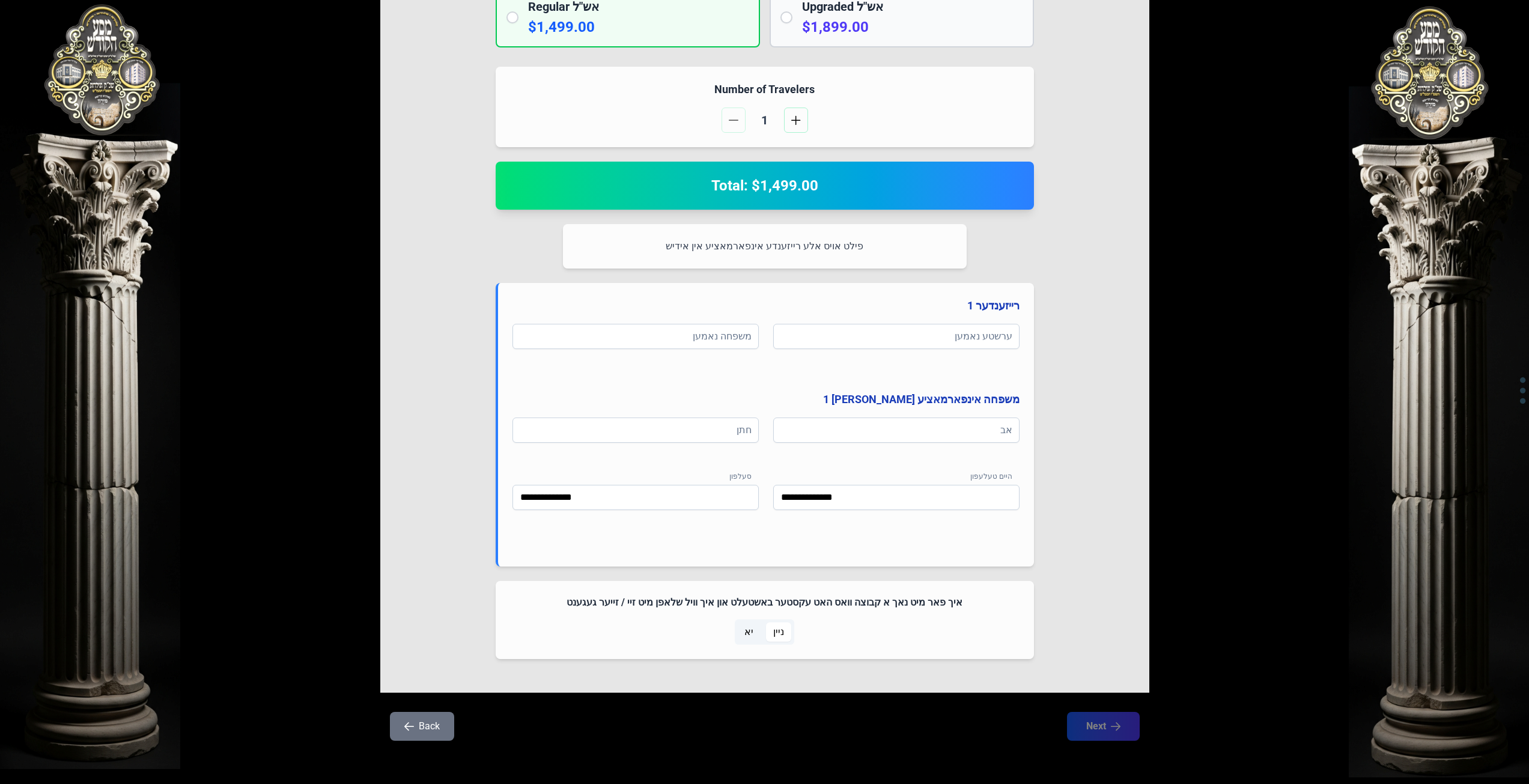
click at [418, 729] on button "Back" at bounding box center [422, 726] width 65 height 29
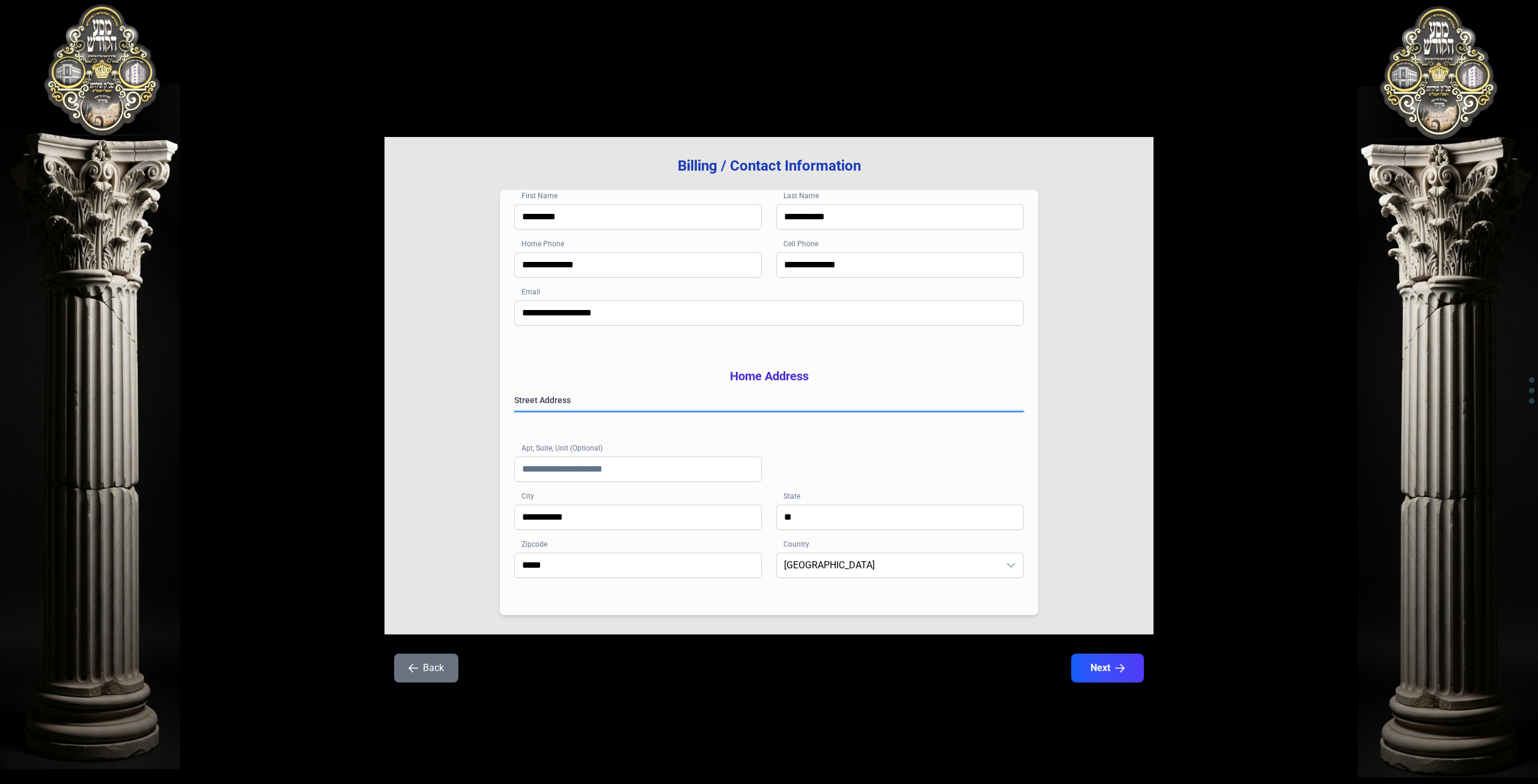
click at [515, 411] on gmp-place-autocomplete at bounding box center [515, 411] width 0 height 0
click at [1113, 681] on button "Next" at bounding box center [1108, 668] width 76 height 30
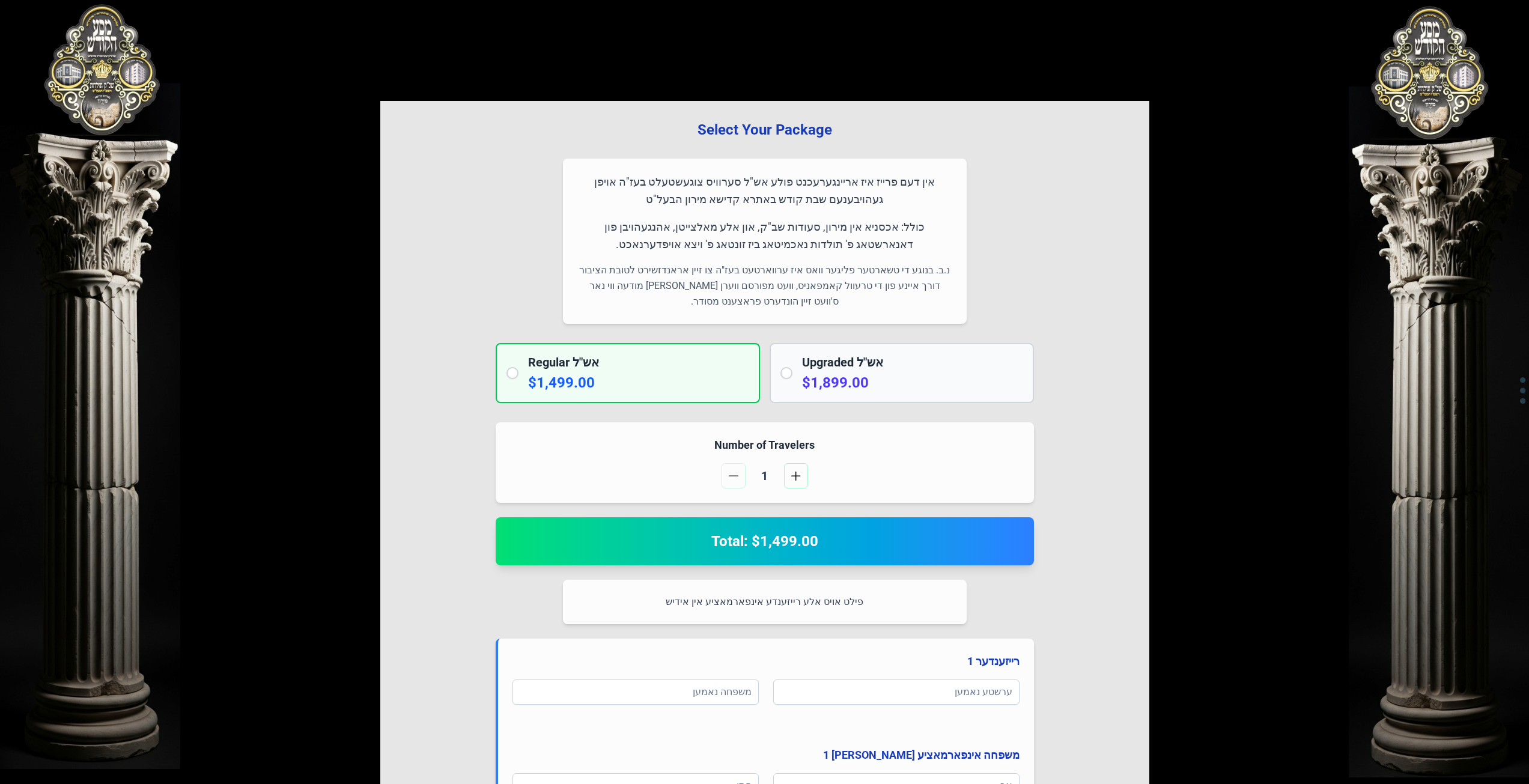
click at [833, 549] on h2 "Total: $1,499.00" at bounding box center [764, 541] width 509 height 19
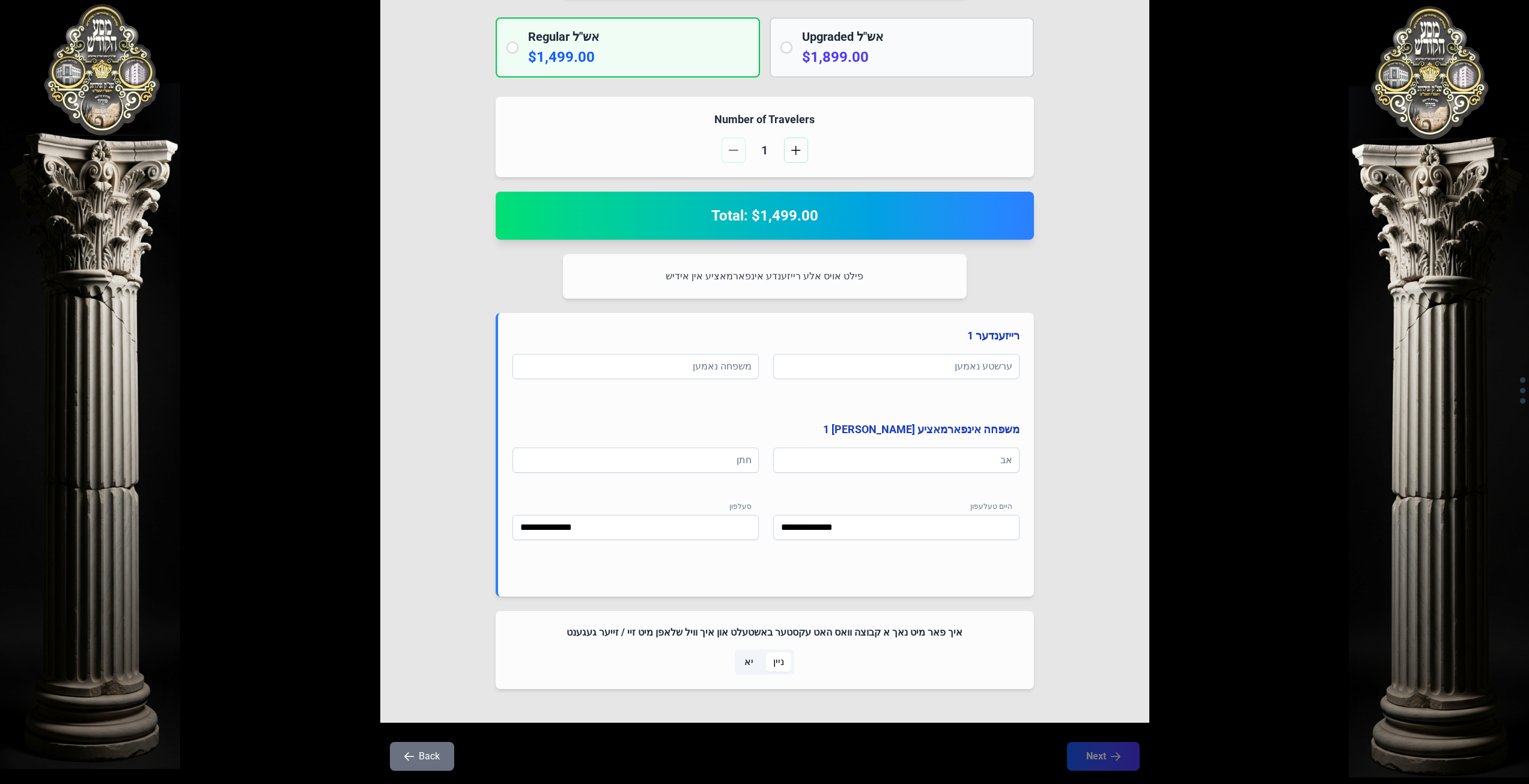
scroll to position [356, 0]
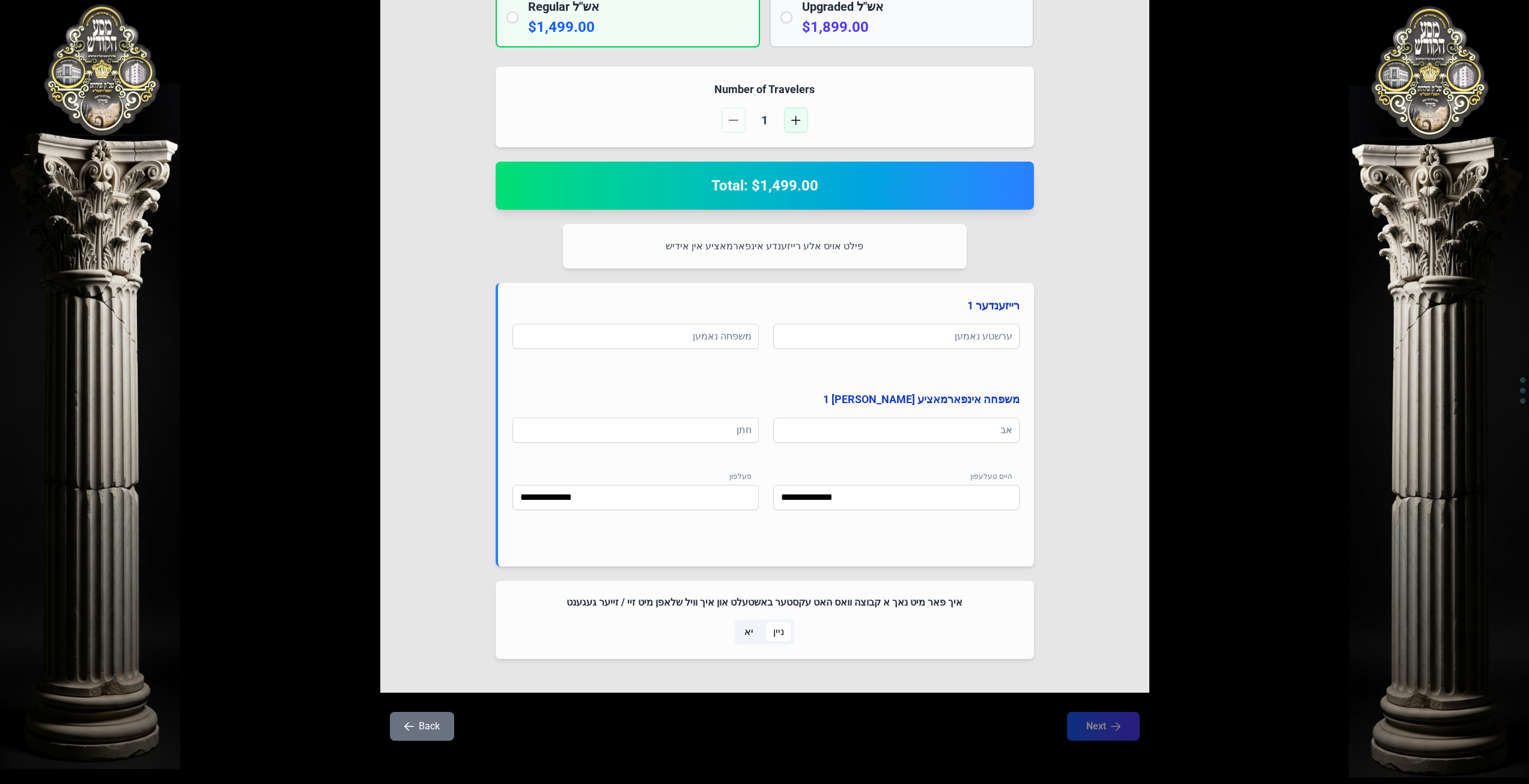
click at [797, 118] on span "button" at bounding box center [796, 120] width 9 height 9
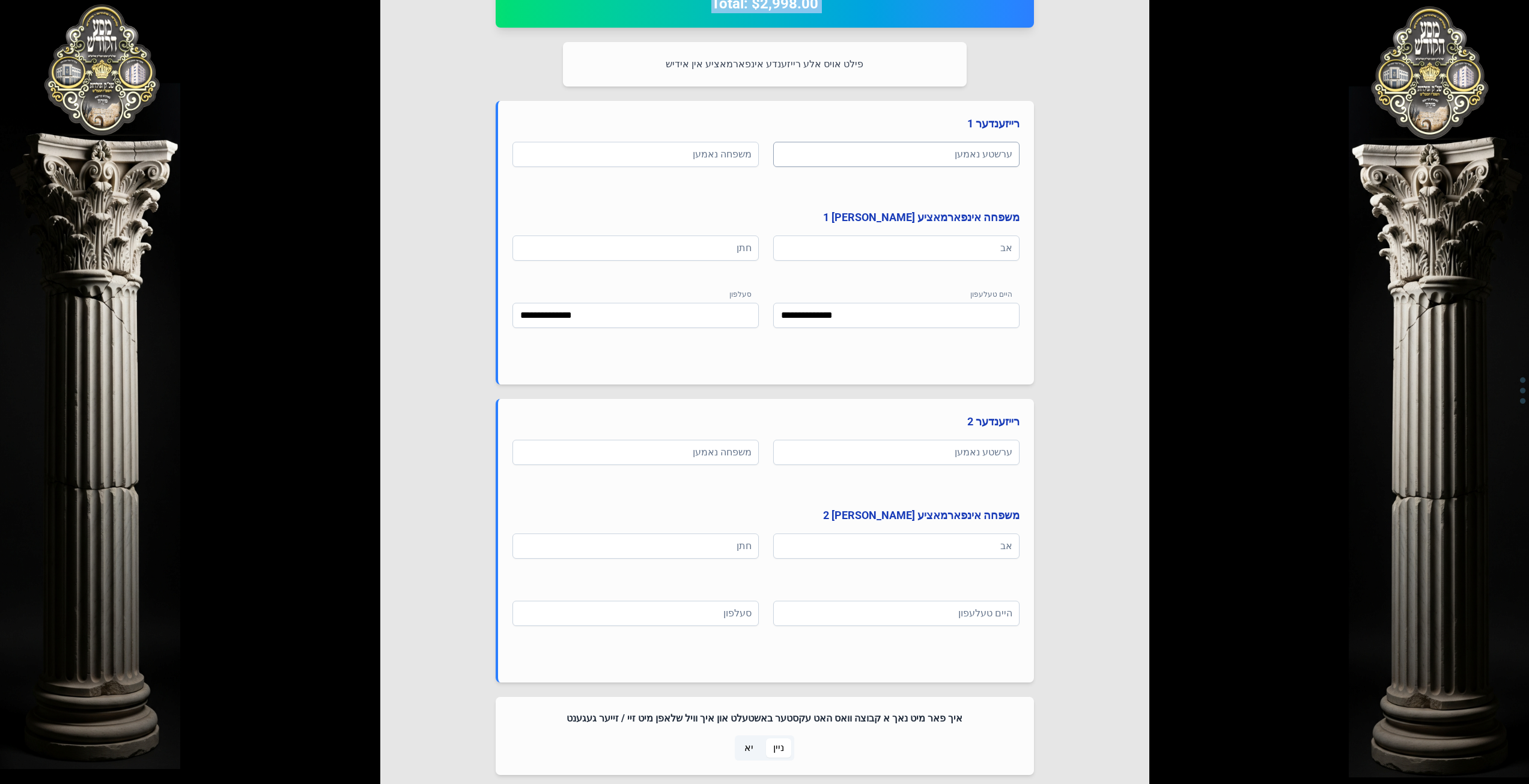
scroll to position [293, 0]
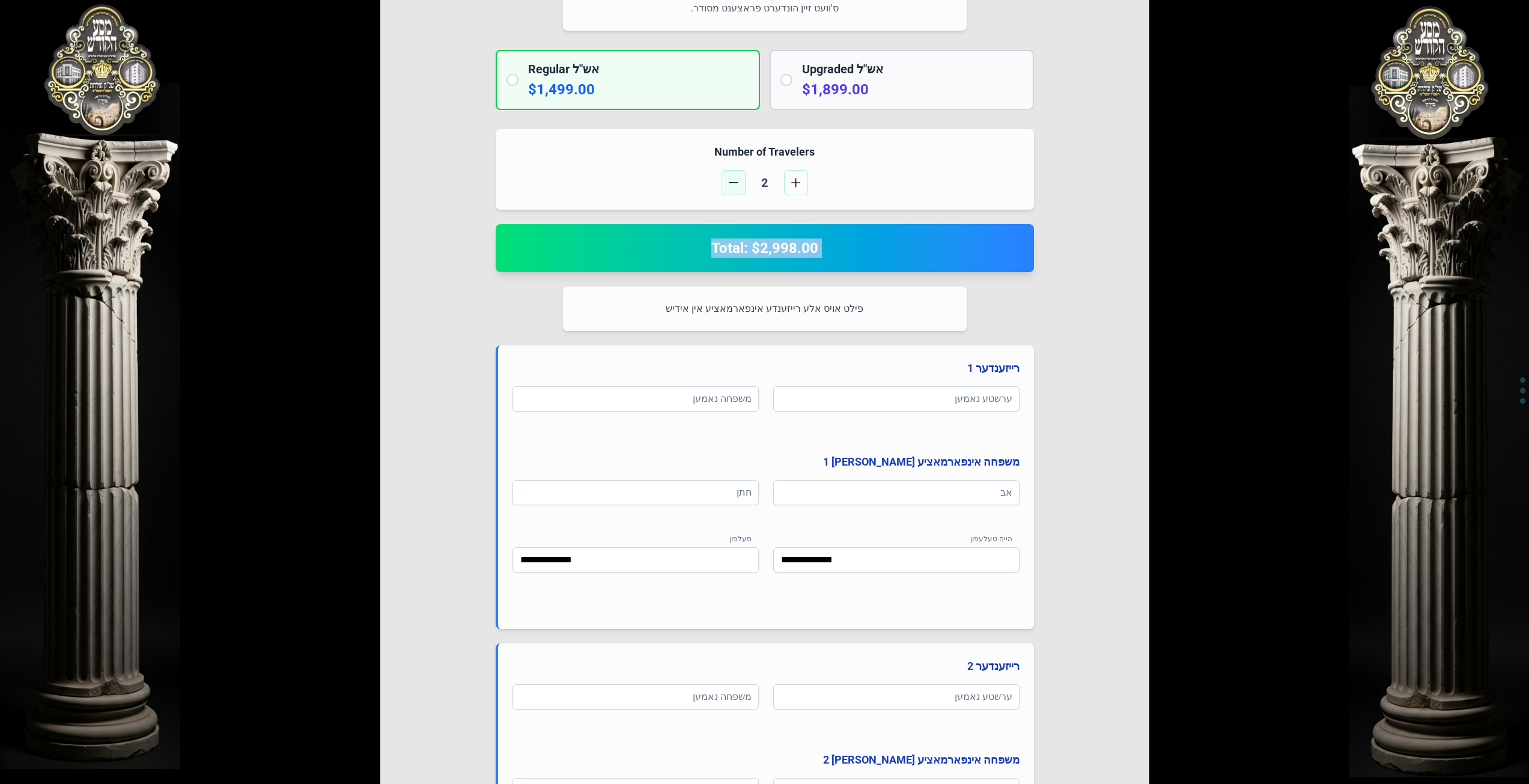
click at [740, 174] on button "button" at bounding box center [733, 182] width 24 height 25
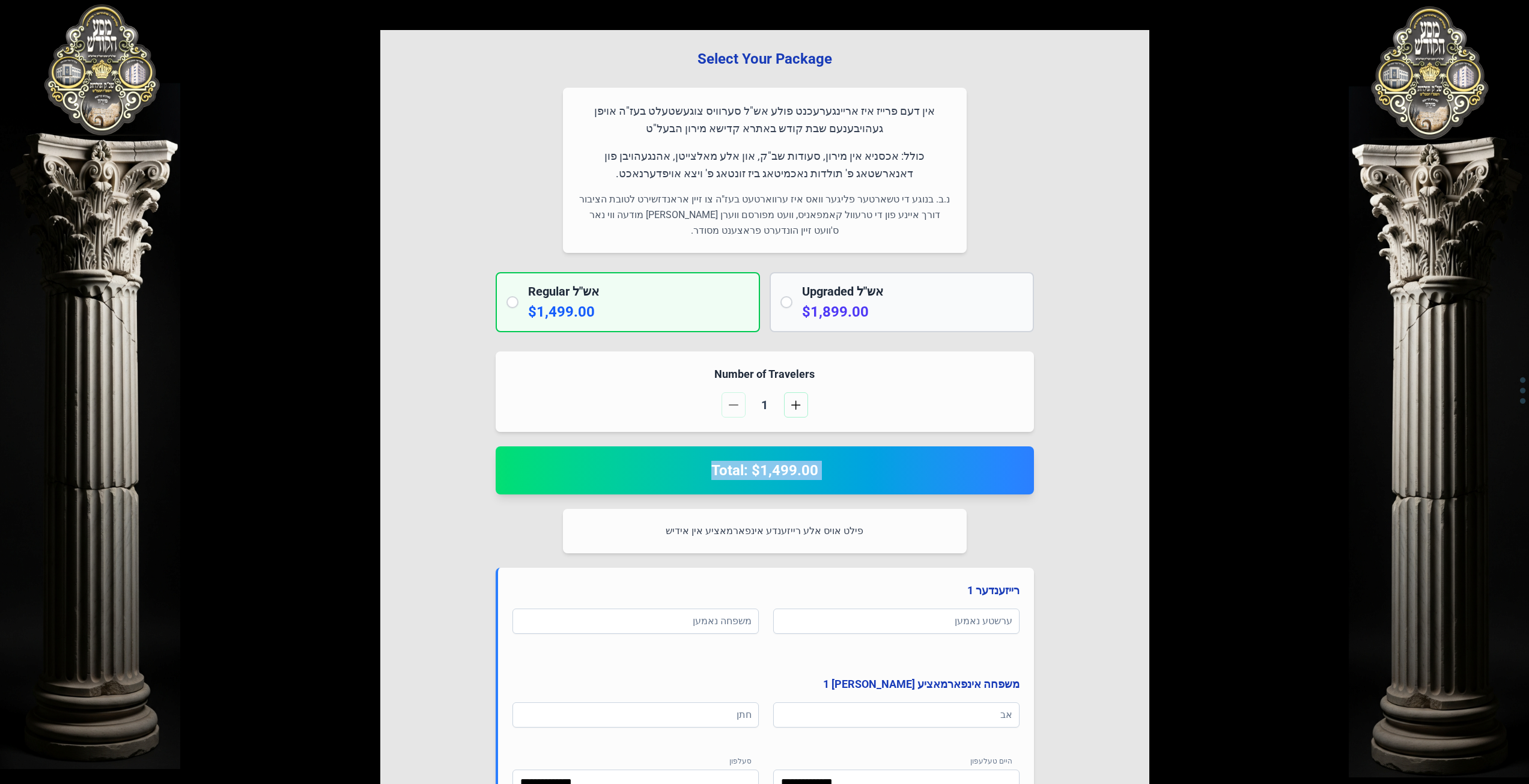
scroll to position [53, 0]
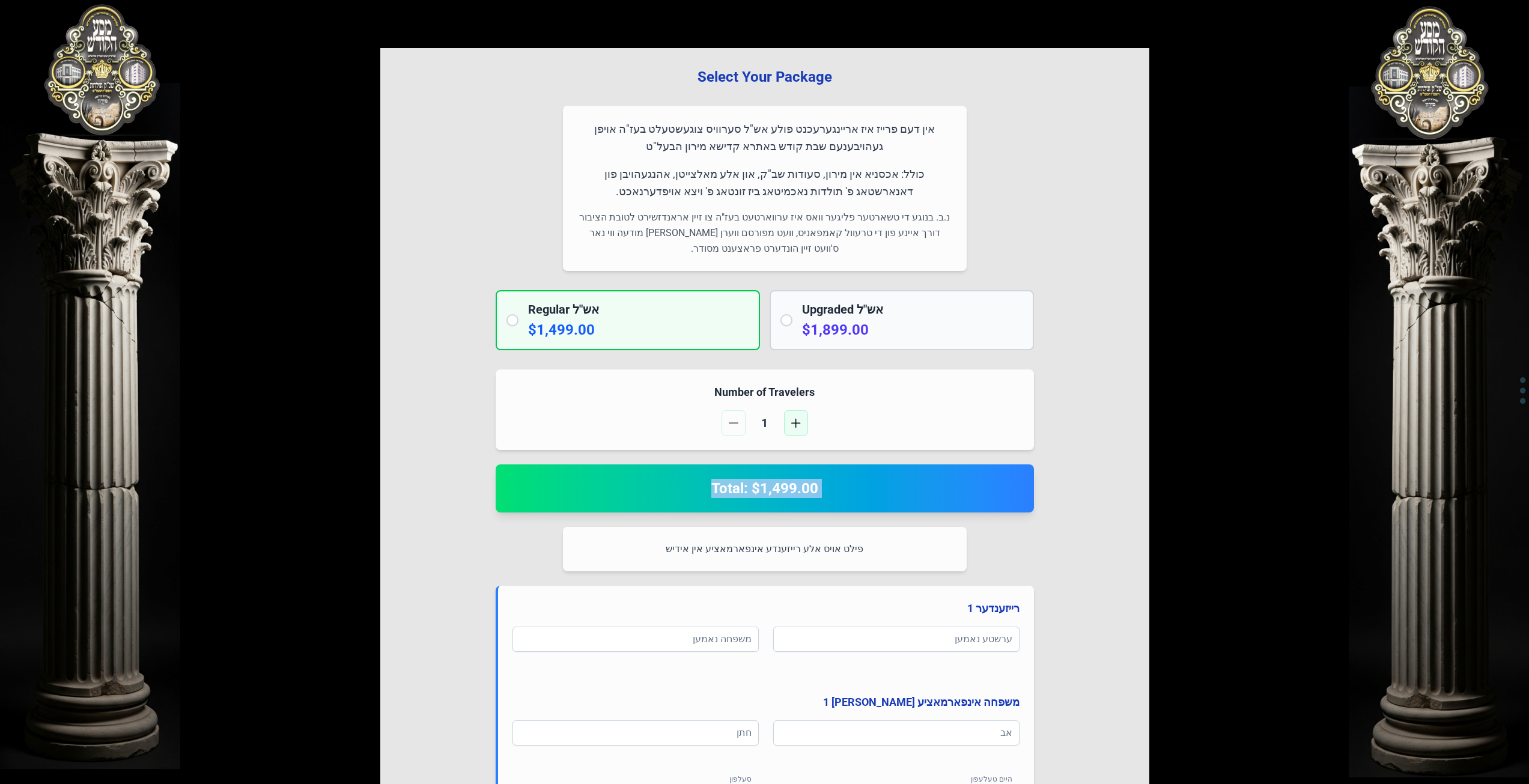
click at [802, 418] on button "button" at bounding box center [796, 423] width 24 height 25
click at [728, 430] on button "button" at bounding box center [733, 423] width 24 height 25
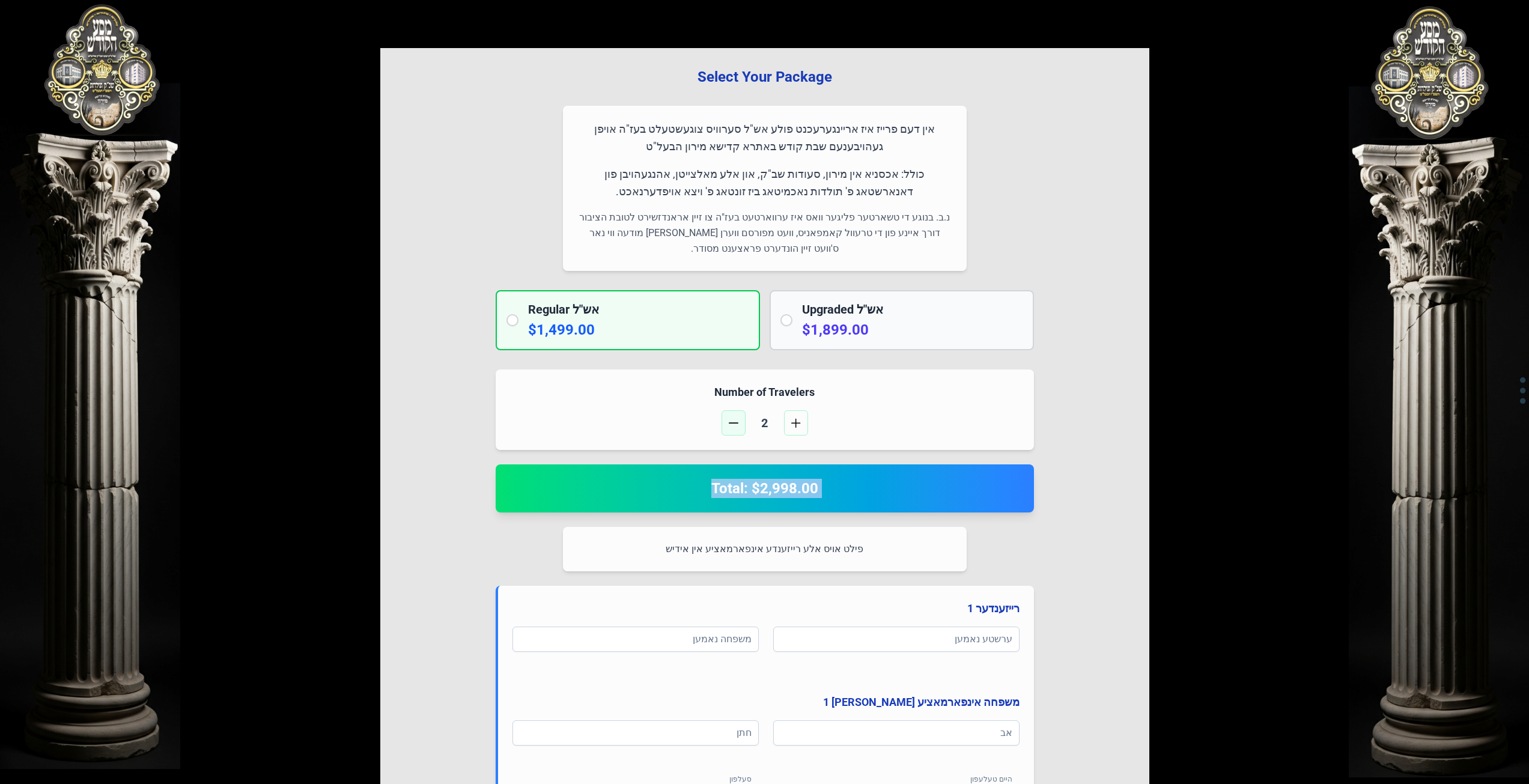
click at [728, 430] on button "button" at bounding box center [733, 423] width 24 height 25
